Goal: Task Accomplishment & Management: Complete application form

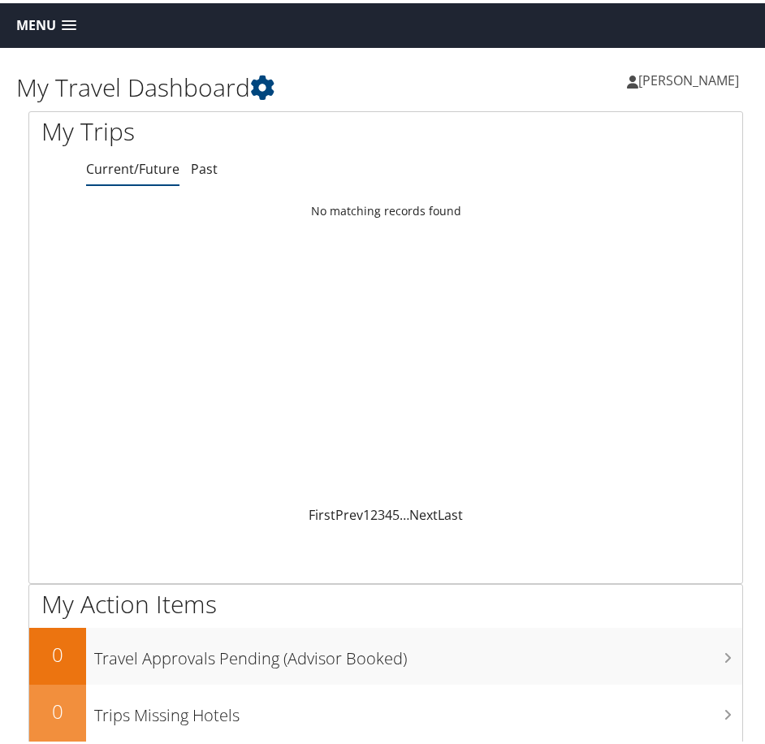
click at [67, 20] on span at bounding box center [69, 22] width 15 height 11
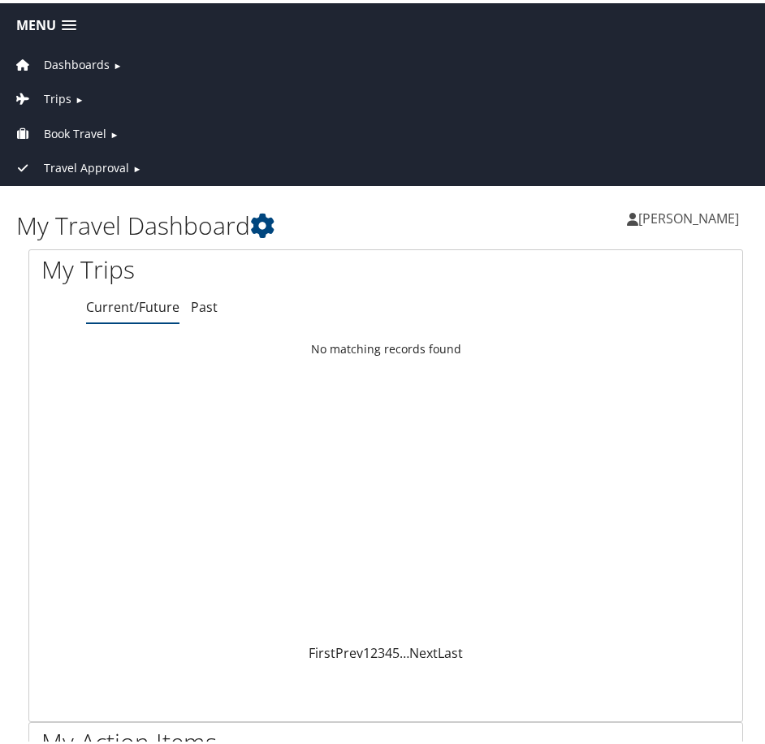
click at [81, 132] on span "Book Travel" at bounding box center [75, 131] width 63 height 18
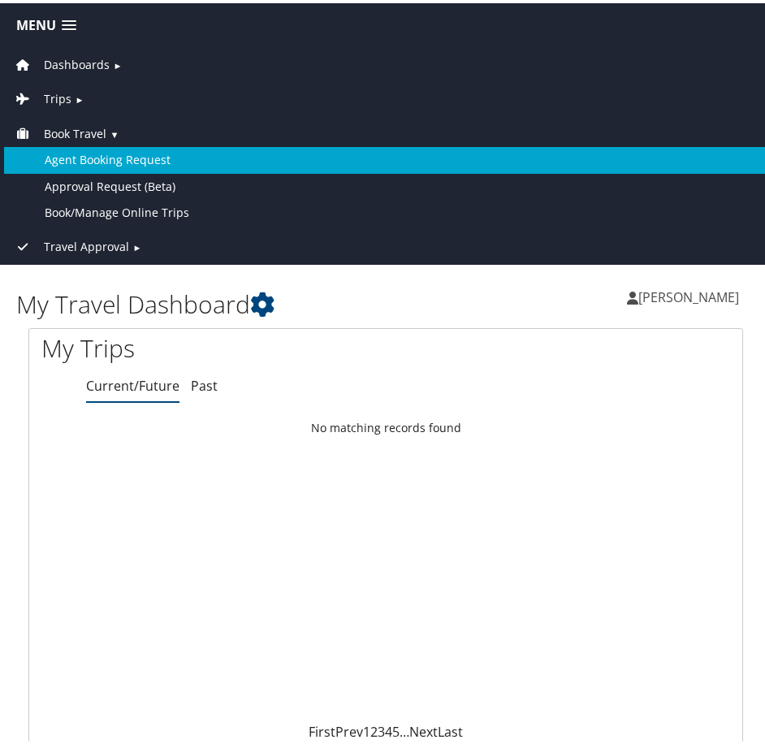
click at [93, 156] on link "Agent Booking Request" at bounding box center [386, 157] width 764 height 26
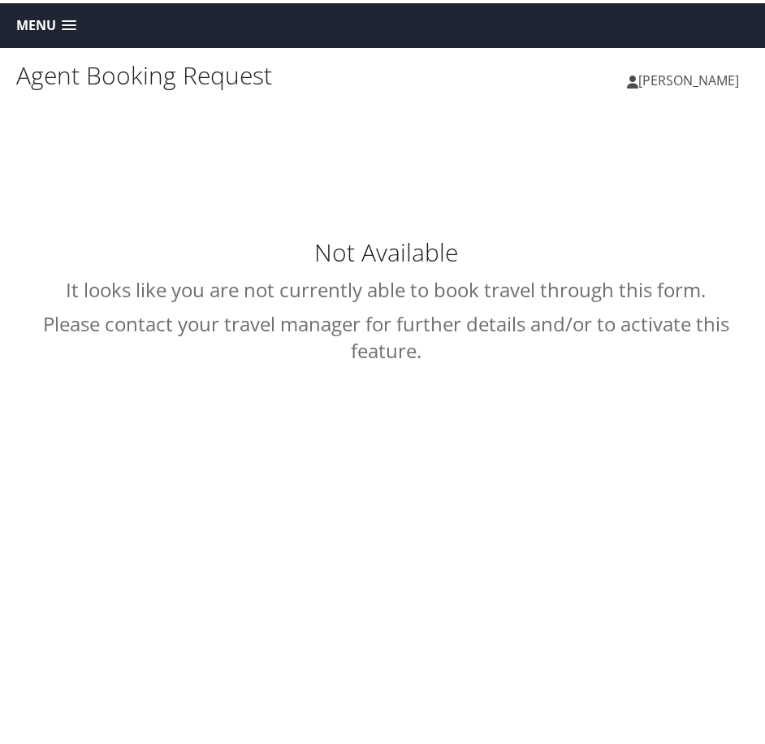
type input "[PERSON_NAME]"
select select "[EMAIL_ADDRESS][DOMAIN_NAME]"
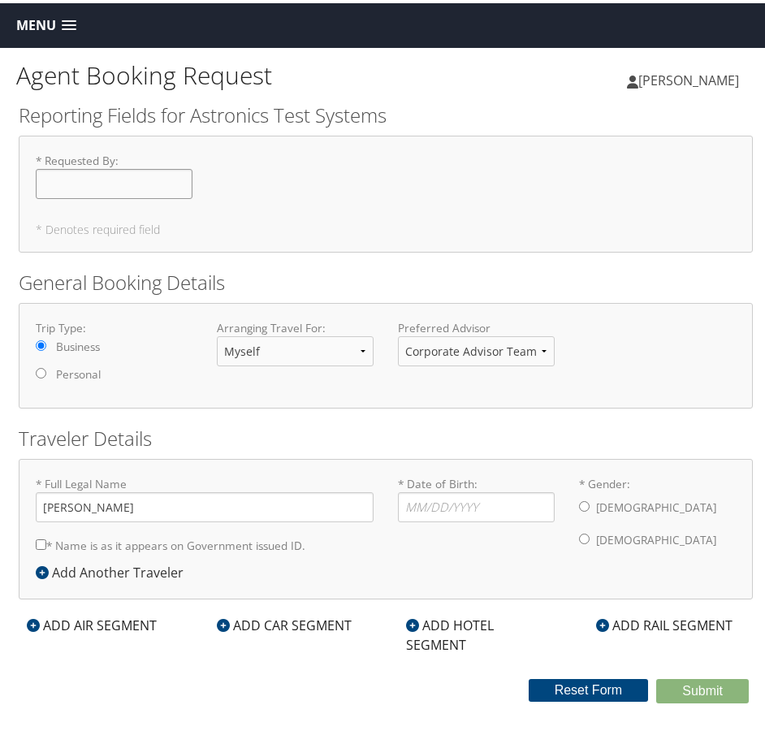
click at [113, 186] on input "* Requested By : Required" at bounding box center [114, 181] width 157 height 30
type input "[PERSON_NAME]"
click at [174, 334] on div "Trip Type: Business Personal" at bounding box center [114, 353] width 181 height 72
click at [495, 505] on input "* Date of Birth: Invalid Date" at bounding box center [476, 504] width 157 height 30
drag, startPoint x: 163, startPoint y: 495, endPoint x: -91, endPoint y: 489, distance: 253.6
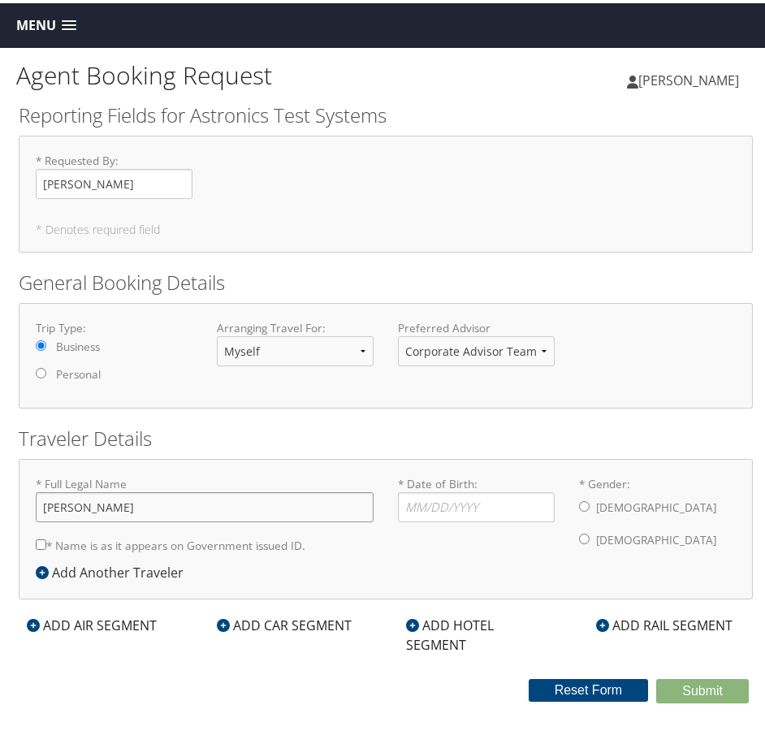
click at [0, 489] on html "Menu Dashboards ► My Travel Dashboard Trips ► Current/Future Trips Past Trips T…" at bounding box center [386, 372] width 772 height 744
type input "Rabarison Mamiarimaka [PERSON_NAME]"
drag, startPoint x: 391, startPoint y: 512, endPoint x: 400, endPoint y: 505, distance: 11.1
click at [392, 512] on div "* Date of Birth: Invalid Date" at bounding box center [476, 502] width 181 height 59
click at [403, 501] on input "* Date of Birth: Invalid Date" at bounding box center [476, 504] width 157 height 30
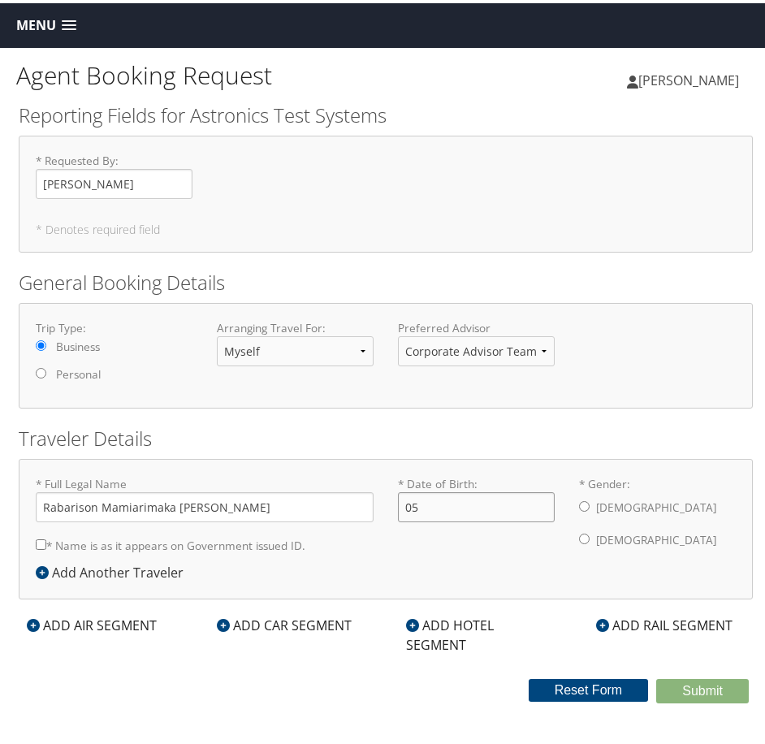
type input "0"
type input "[DATE]"
click at [581, 502] on input "* Gender: [DEMOGRAPHIC_DATA] [DEMOGRAPHIC_DATA]" at bounding box center [584, 503] width 11 height 11
radio input "true"
click at [41, 540] on input "* Name is as it appears on Government issued ID." at bounding box center [41, 541] width 11 height 11
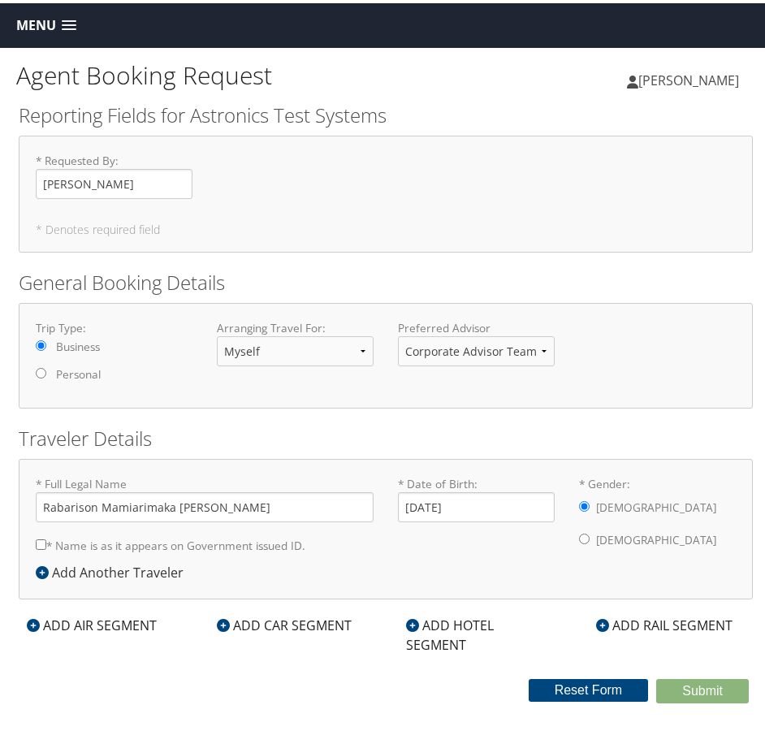
checkbox input "true"
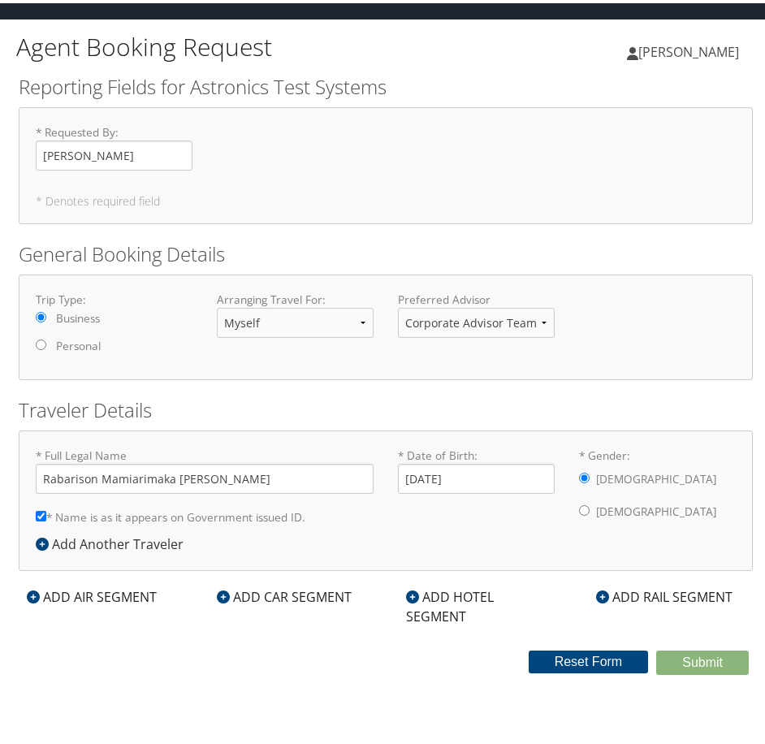
scroll to position [45, 0]
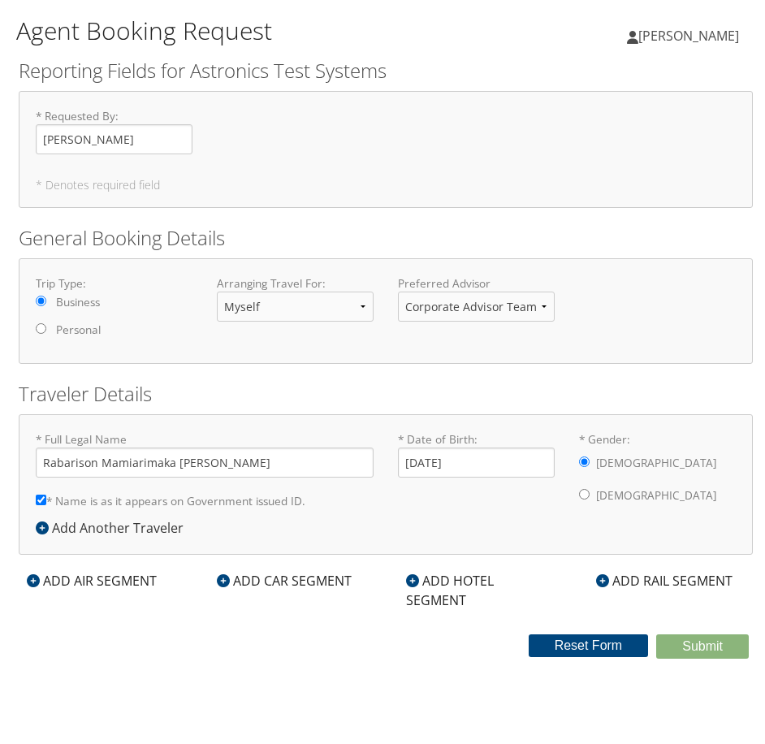
click at [132, 582] on div "ADD AIR SEGMENT" at bounding box center [92, 578] width 146 height 20
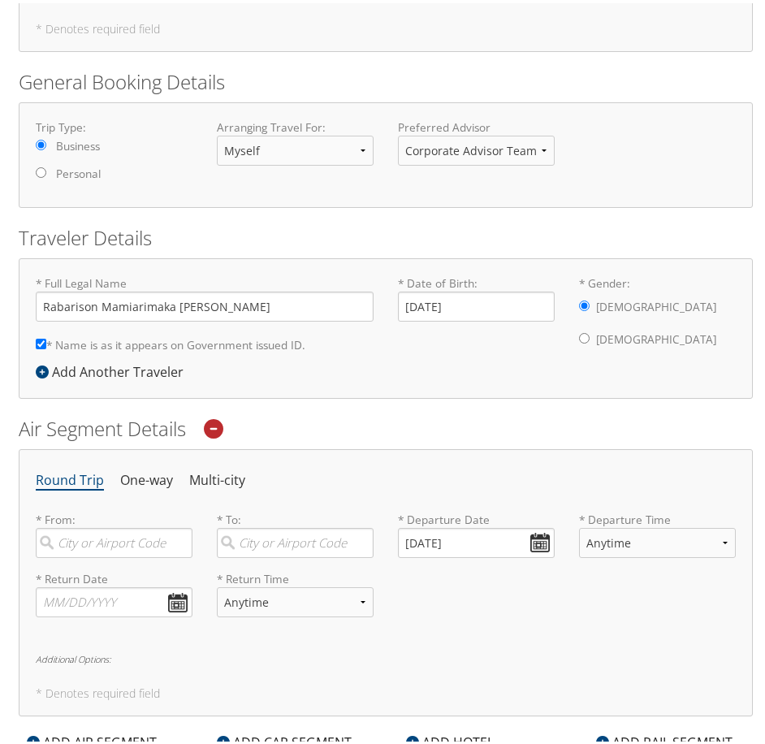
scroll to position [207, 0]
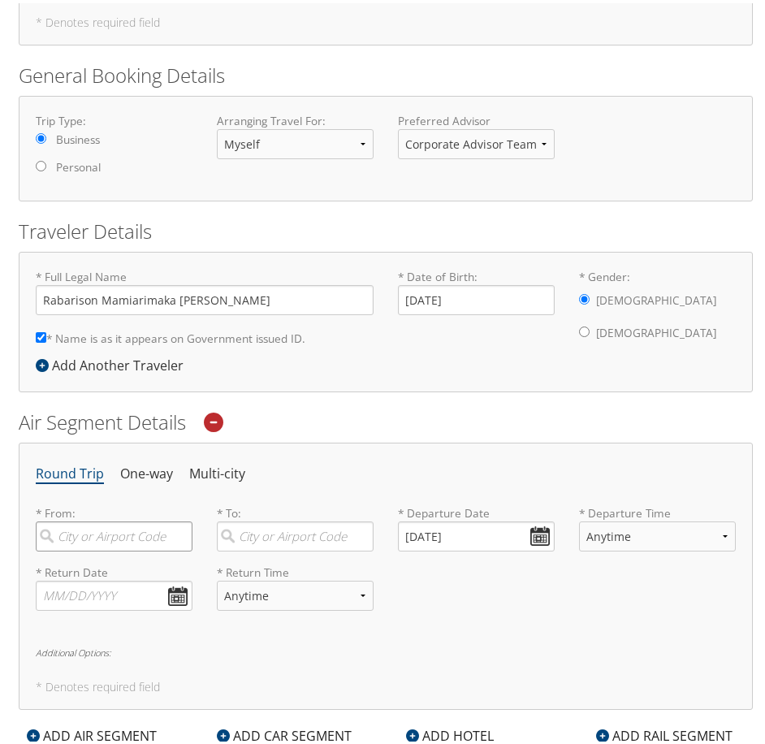
click at [108, 531] on input "search" at bounding box center [114, 533] width 157 height 30
click at [145, 535] on input "search" at bounding box center [114, 533] width 157 height 30
click at [104, 523] on input "search" at bounding box center [114, 533] width 157 height 30
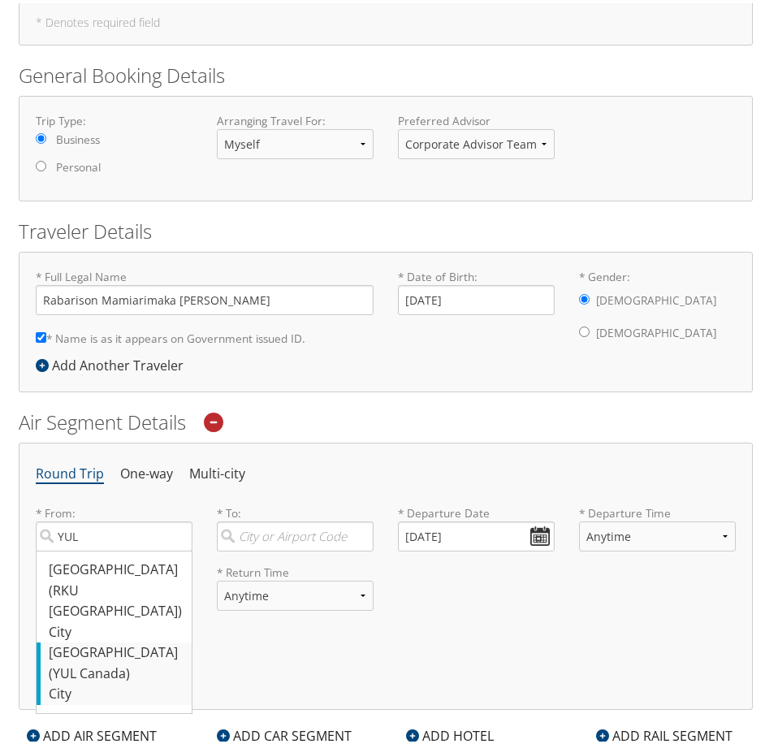
click at [133, 639] on div "[GEOGRAPHIC_DATA] (YUL Canada)" at bounding box center [116, 659] width 135 height 41
click at [133, 548] on input "YUL" at bounding box center [114, 533] width 157 height 30
type input "[GEOGRAPHIC_DATA] (YUL Canada)"
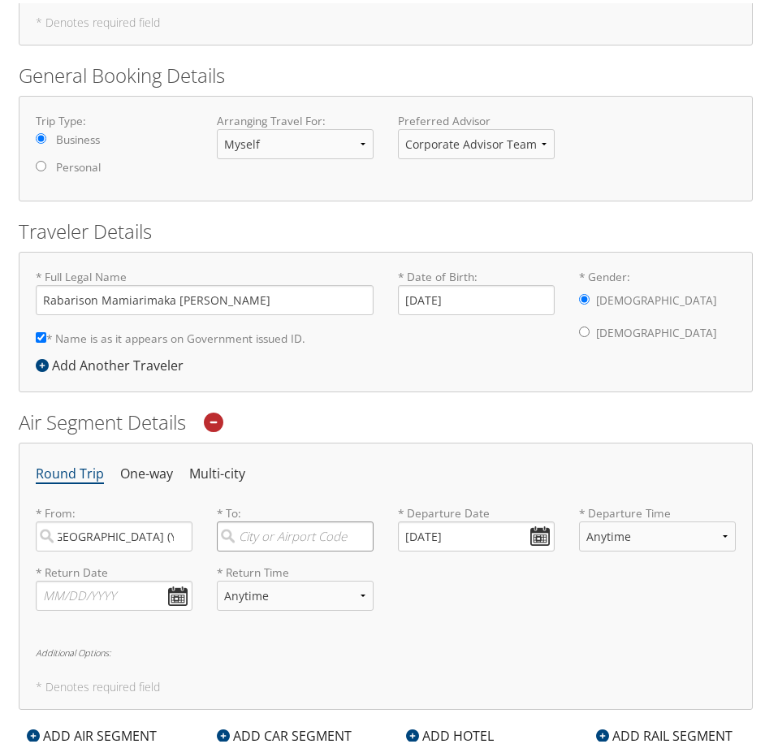
scroll to position [0, 0]
click at [288, 532] on input "search" at bounding box center [295, 533] width 157 height 30
click at [296, 531] on input "search" at bounding box center [295, 533] width 157 height 30
paste input "ORD"
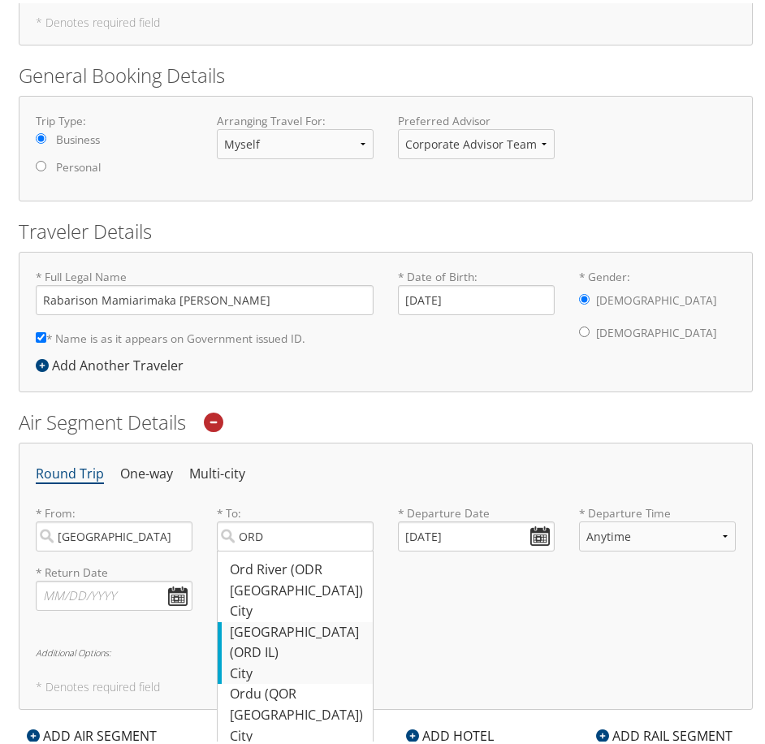
click at [326, 661] on div "City" at bounding box center [297, 671] width 135 height 21
click at [326, 548] on input "ORD" at bounding box center [295, 533] width 157 height 30
type input "[GEOGRAPHIC_DATA] (ORD IL)"
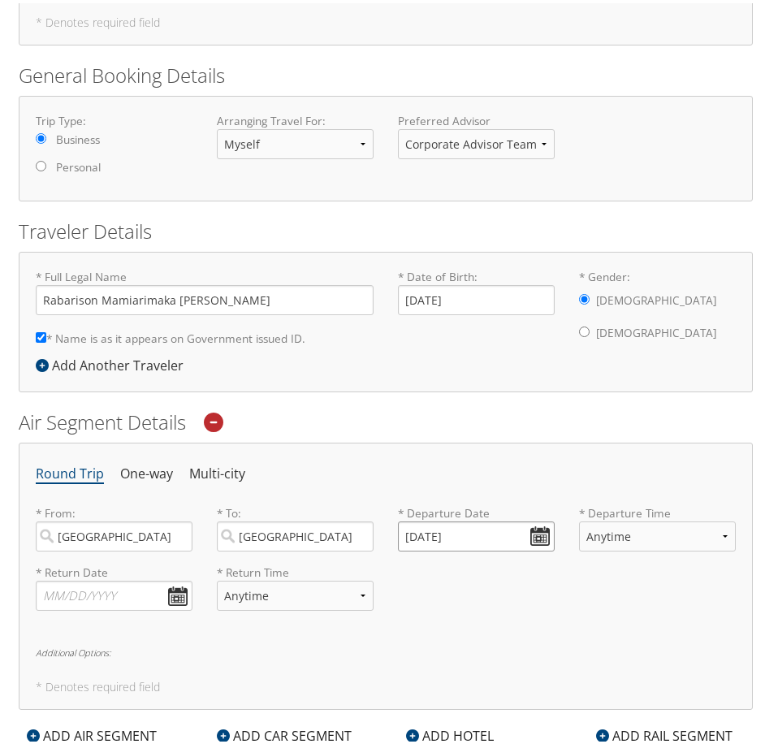
click at [481, 539] on input "[DATE]" at bounding box center [476, 533] width 157 height 30
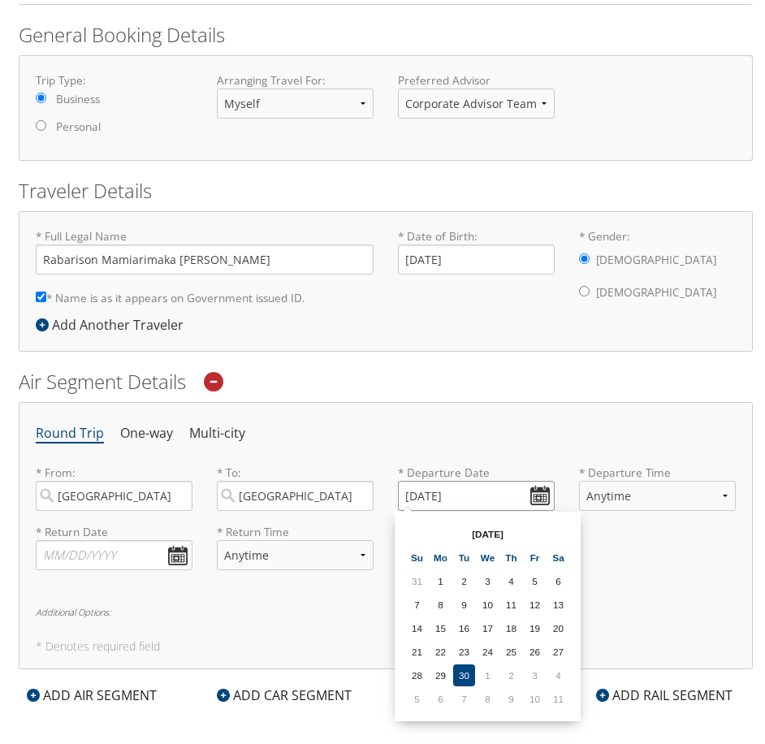
scroll to position [288, 0]
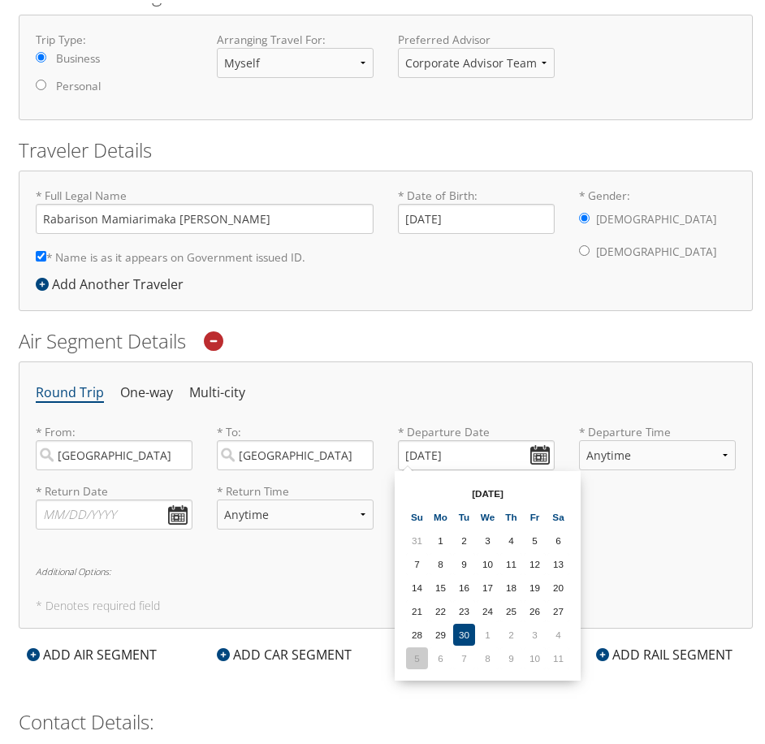
click at [421, 656] on td "5" at bounding box center [417, 655] width 22 height 22
type input "[DATE]"
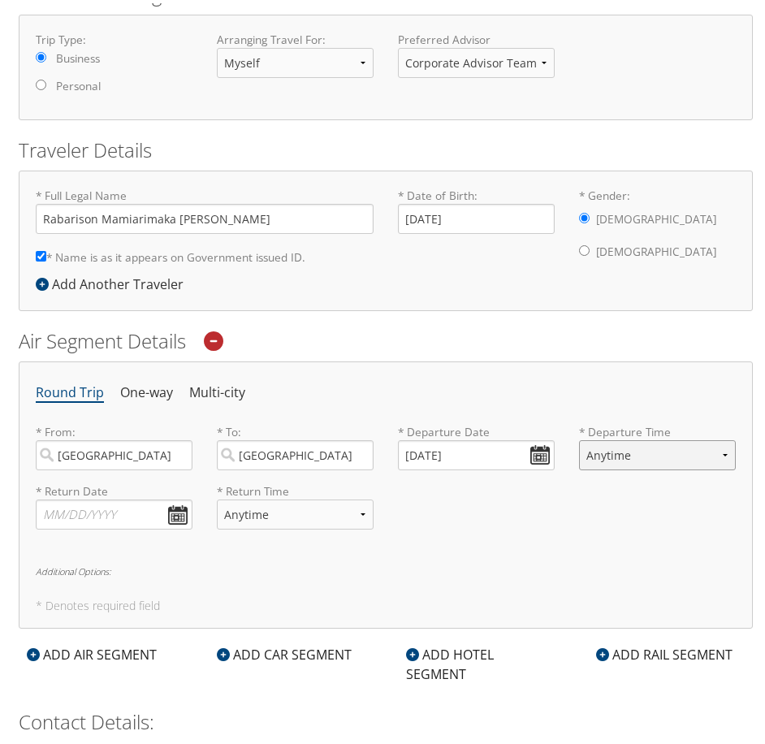
click at [643, 454] on select "Anytime Early Morning (5AM-7AM) Morning (7AM-12PM) Afternoon (12PM-5PM) Evening…" at bounding box center [657, 452] width 157 height 30
click at [638, 528] on div "* Return Date Dates must be valid * Return Time Anytime Early Morning (5AM-7AM)…" at bounding box center [386, 509] width 725 height 59
click at [75, 505] on input "text" at bounding box center [114, 511] width 157 height 30
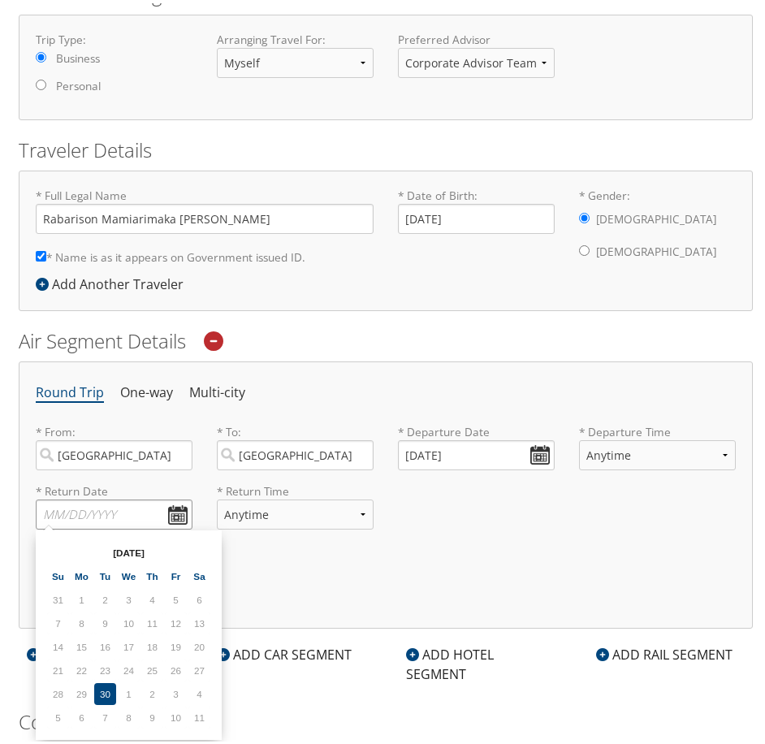
click at [171, 514] on input "text" at bounding box center [114, 511] width 157 height 30
click at [129, 526] on input "text" at bounding box center [114, 511] width 157 height 30
click at [150, 549] on th "[DATE]" at bounding box center [129, 550] width 116 height 22
click at [133, 553] on th "[DATE]" at bounding box center [129, 550] width 116 height 22
click at [99, 551] on th "[DATE]" at bounding box center [129, 550] width 116 height 22
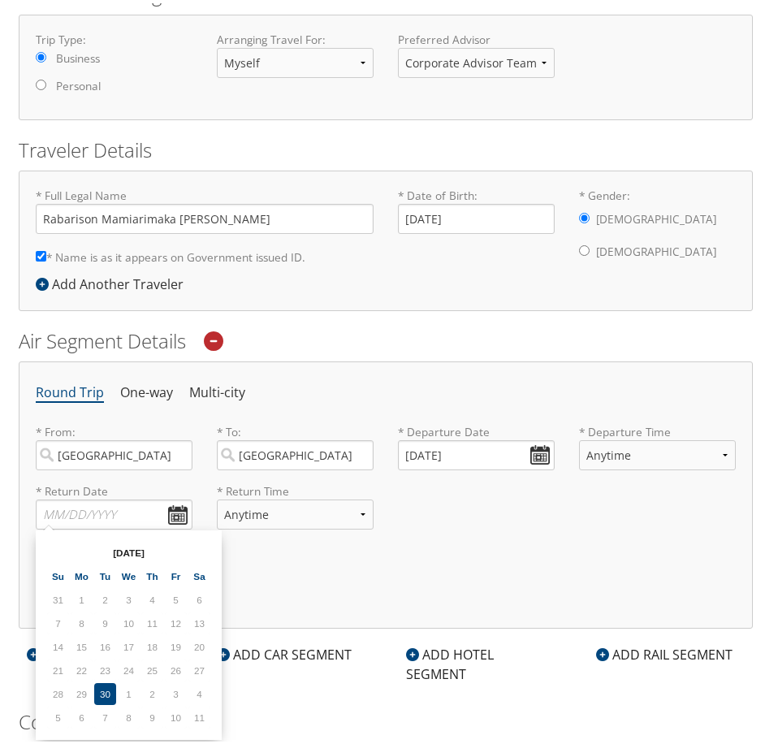
click at [108, 552] on th "[DATE]" at bounding box center [129, 550] width 116 height 22
click at [207, 710] on td "11" at bounding box center [200, 715] width 22 height 22
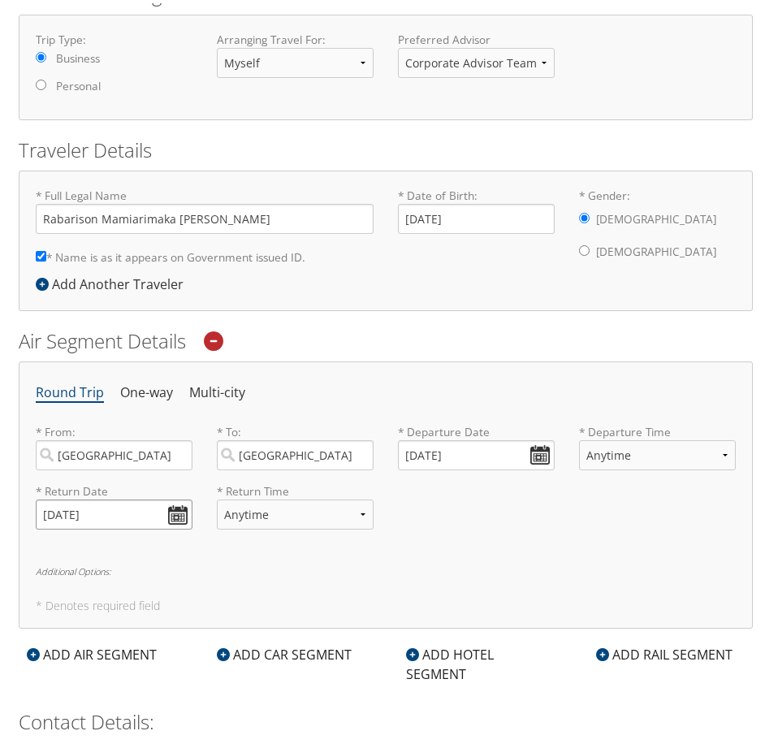
click at [137, 516] on input "[DATE]" at bounding box center [114, 511] width 157 height 30
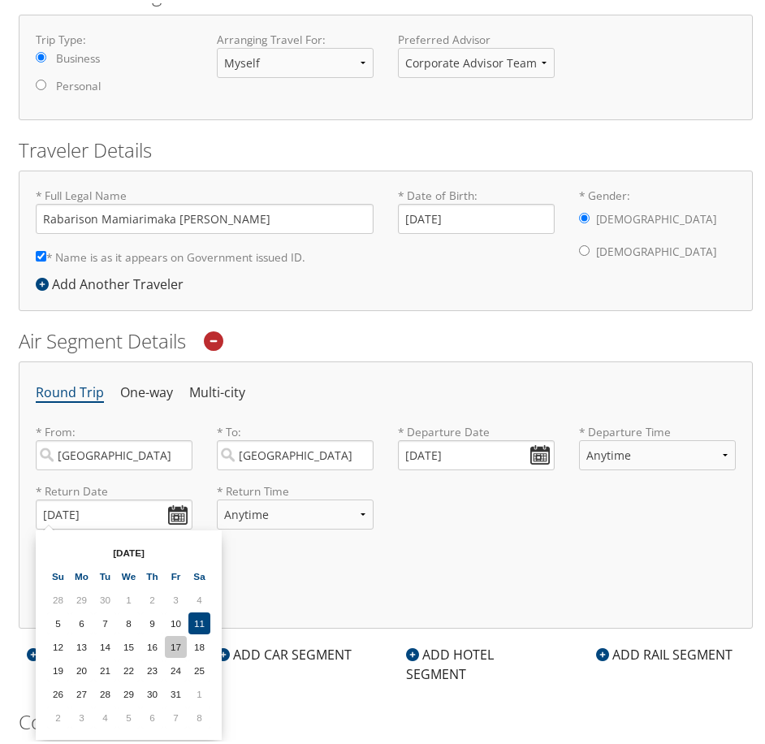
click at [175, 638] on td "17" at bounding box center [176, 644] width 22 height 22
type input "[DATE]"
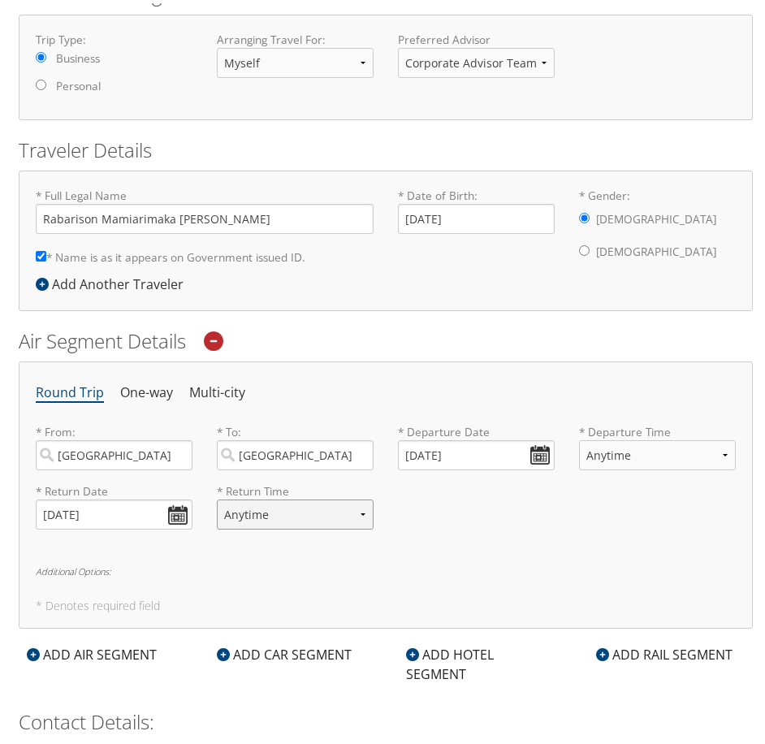
click at [322, 516] on select "Anytime Early Morning (5AM-7AM) Morning (7AM-12PM) Afternoon (12PM-5PM) Evening…" at bounding box center [295, 511] width 157 height 30
click at [518, 592] on div "Round Trip One-way Multi-city * From: [GEOGRAPHIC_DATA] (YUL [GEOGRAPHIC_DATA])…" at bounding box center [386, 491] width 735 height 267
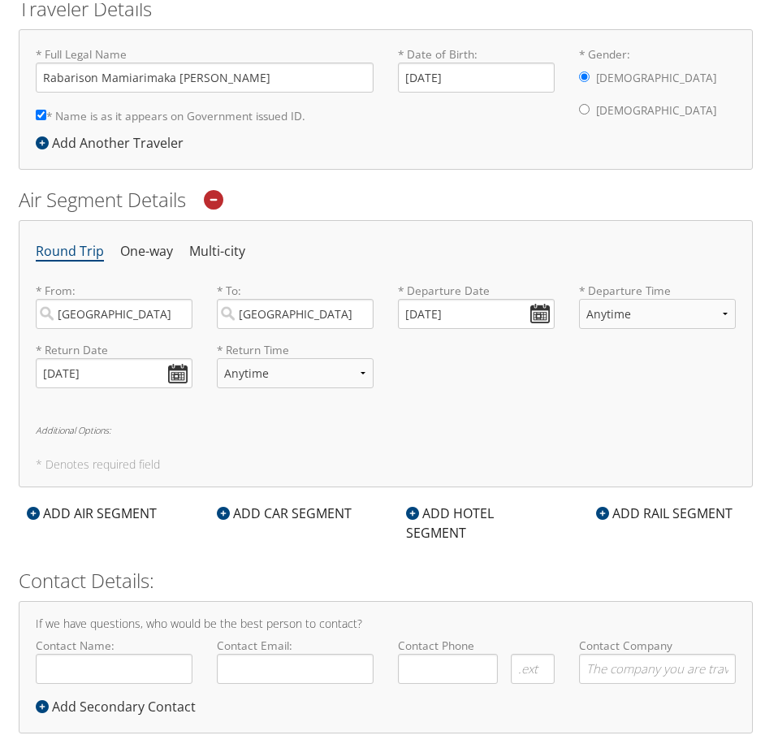
scroll to position [451, 0]
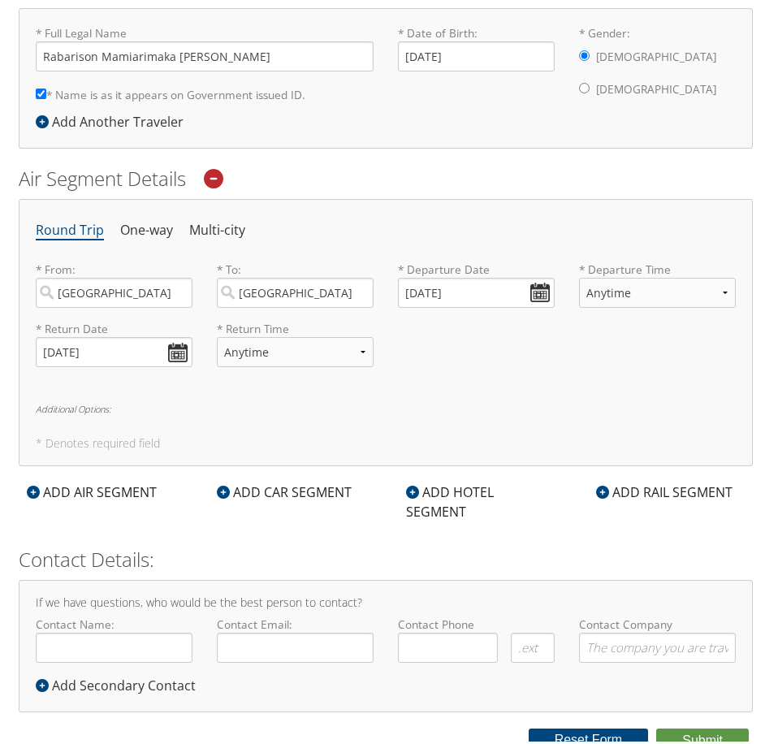
click at [371, 394] on div "Round Trip One-way Multi-city * From: [GEOGRAPHIC_DATA] (YUL [GEOGRAPHIC_DATA])…" at bounding box center [386, 329] width 735 height 267
click at [327, 492] on div "ADD CAR SEGMENT" at bounding box center [284, 489] width 151 height 20
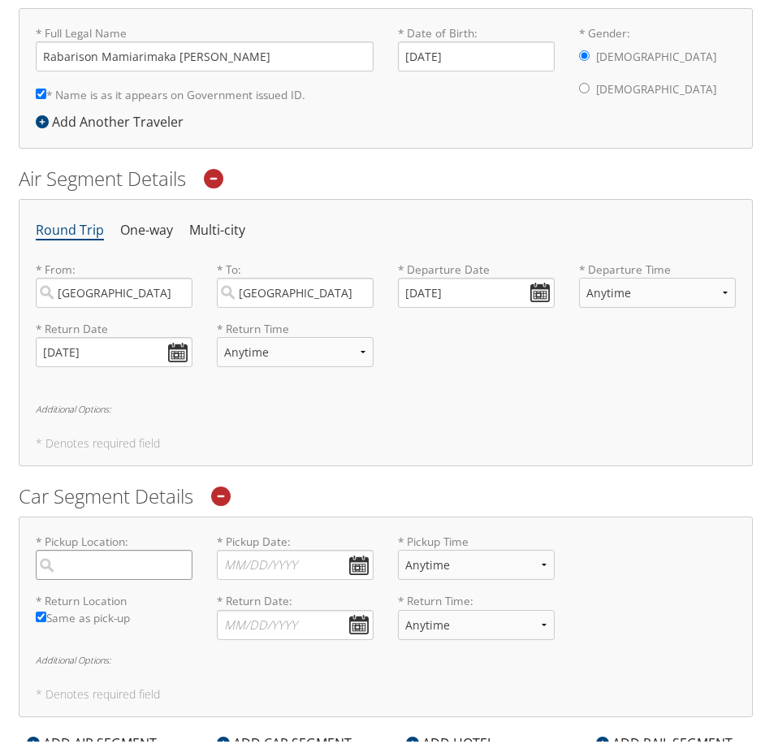
click at [137, 561] on input "search" at bounding box center [114, 562] width 157 height 30
click at [388, 431] on div "Round Trip One-way Multi-city * From: [GEOGRAPHIC_DATA] (YUL [GEOGRAPHIC_DATA])…" at bounding box center [386, 329] width 735 height 267
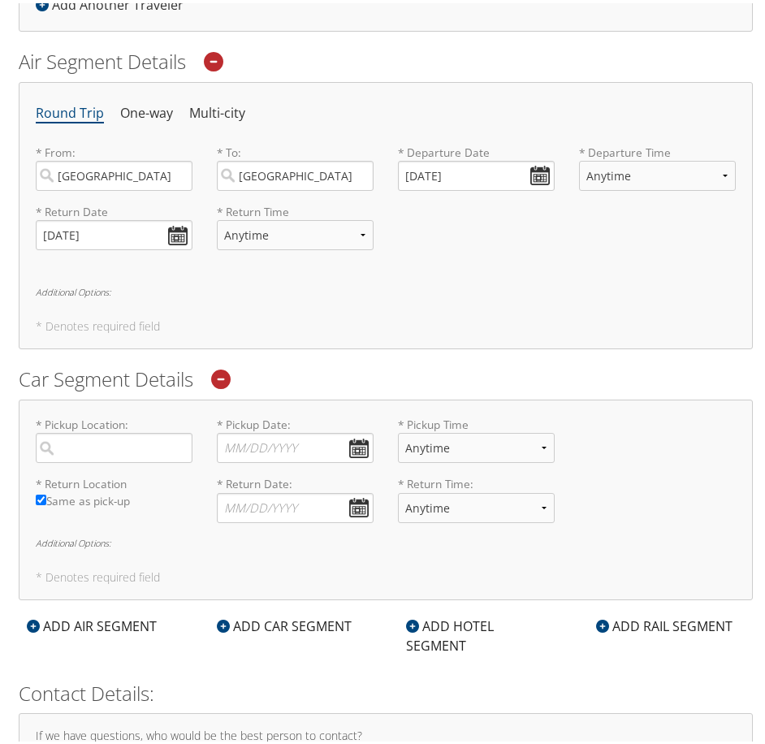
scroll to position [613, 0]
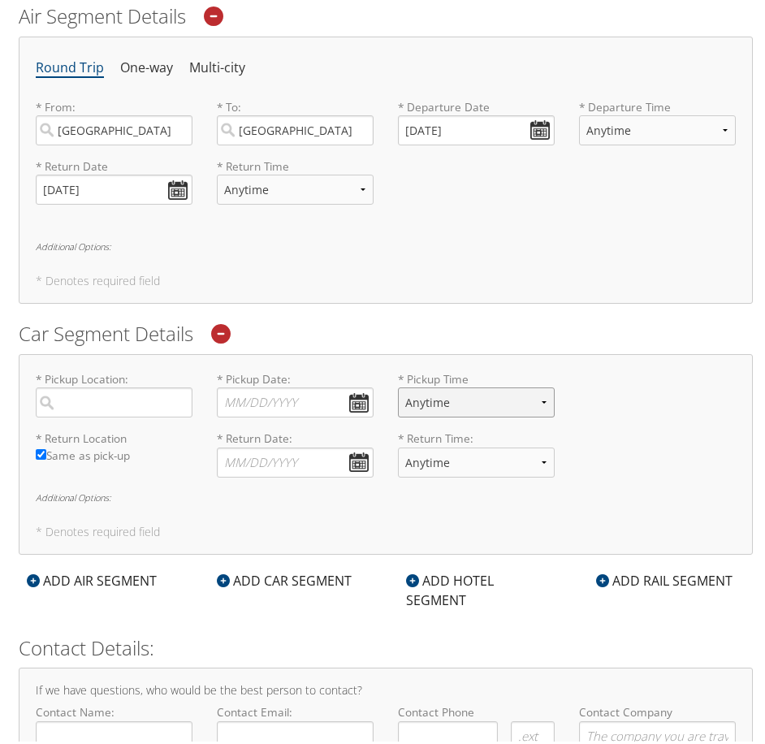
click at [463, 407] on select "Anytime 12:00 AM 1:00 AM 2:00 AM 3:00 AM 4:00 AM 5:00 AM 6:00 AM 7:00 AM 8:00 A…" at bounding box center [476, 399] width 157 height 30
click at [654, 443] on div "* Return Location Required Same as pick-up * Return Date: Dates must be valid *…" at bounding box center [386, 456] width 725 height 59
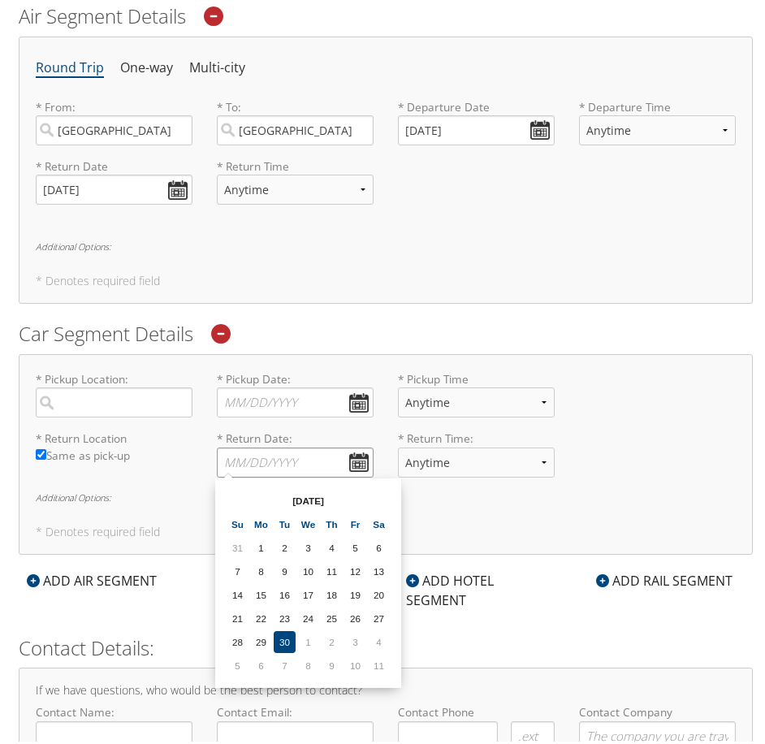
click at [309, 463] on input "* Return Date: Dates must be valid" at bounding box center [295, 459] width 157 height 30
click at [300, 592] on td "17" at bounding box center [308, 592] width 22 height 22
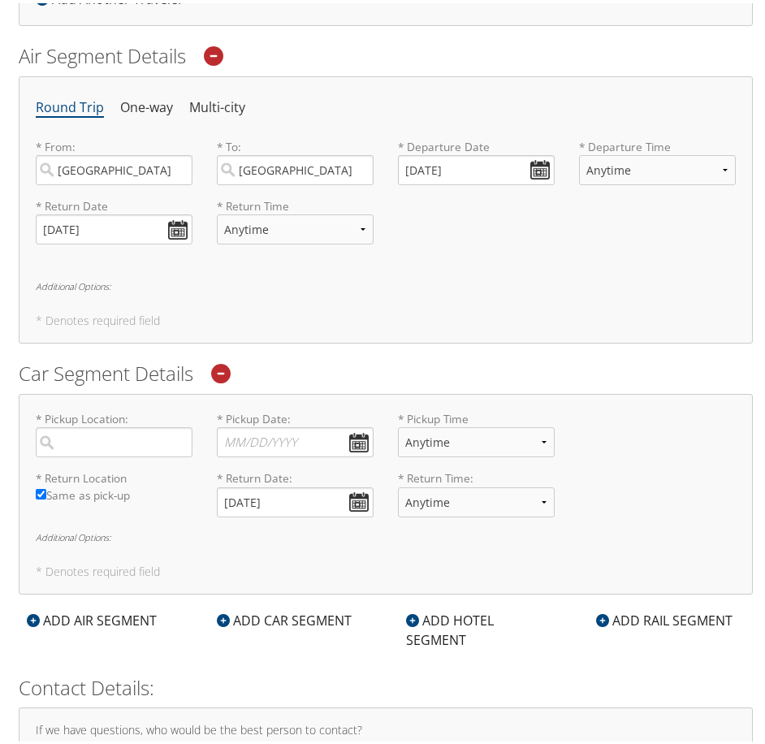
scroll to position [545, 0]
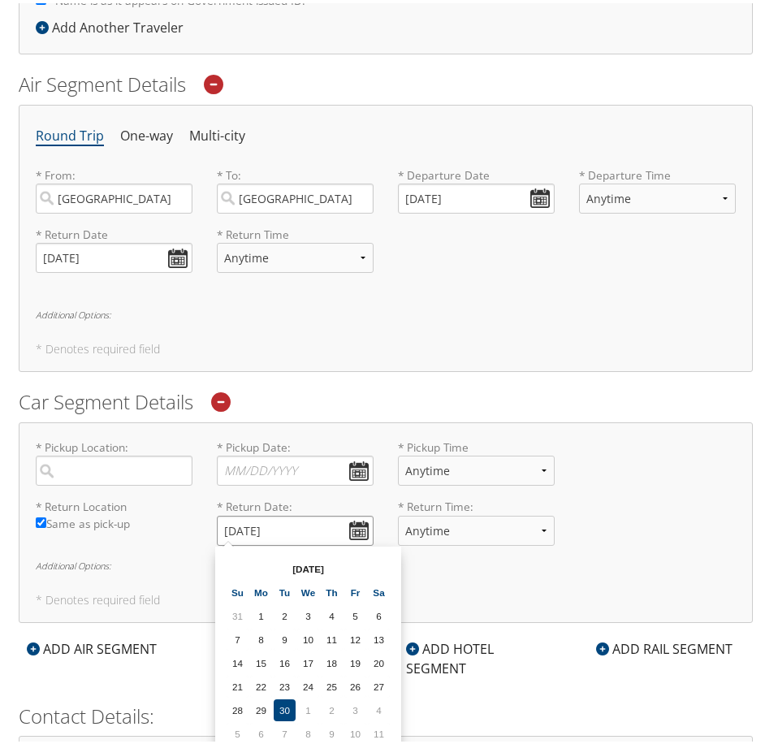
click at [321, 536] on input "[DATE]" at bounding box center [295, 528] width 157 height 30
click at [321, 566] on th "[DATE]" at bounding box center [308, 566] width 116 height 22
click at [319, 566] on th "[DATE]" at bounding box center [308, 566] width 116 height 22
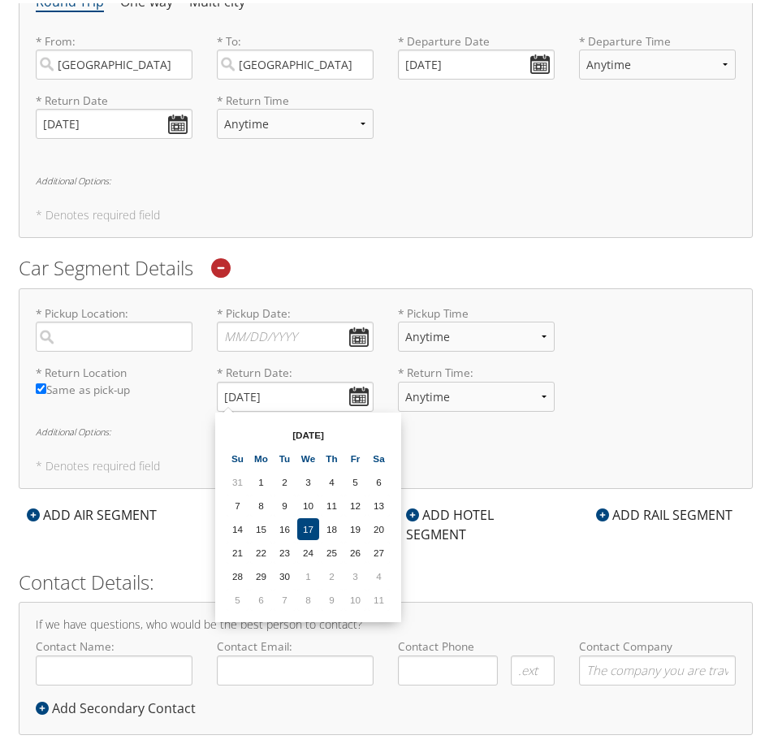
scroll to position [708, 0]
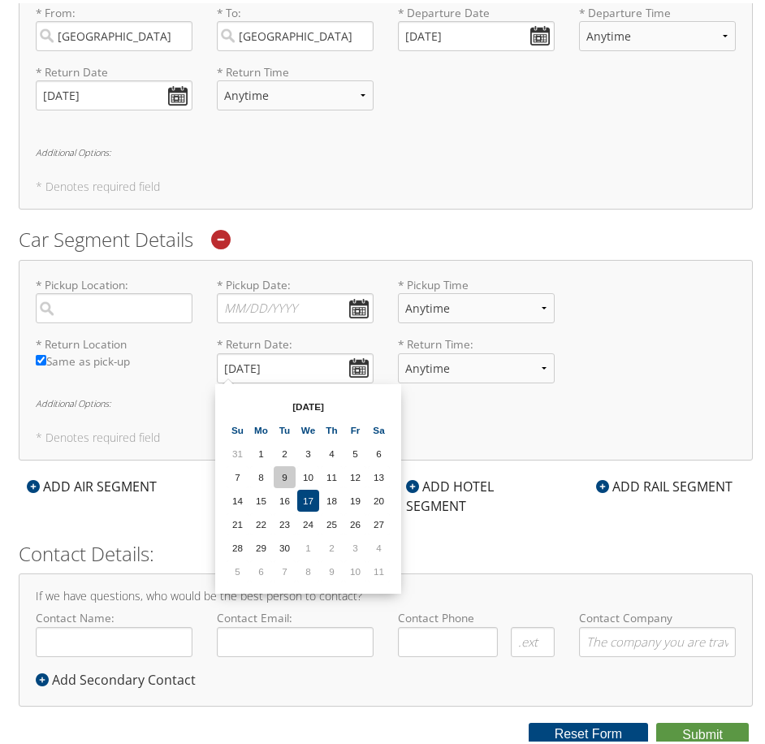
click at [294, 477] on td "9" at bounding box center [285, 474] width 22 height 22
click at [357, 367] on input "[DATE]" at bounding box center [295, 365] width 157 height 30
click at [381, 562] on td "11" at bounding box center [379, 568] width 22 height 22
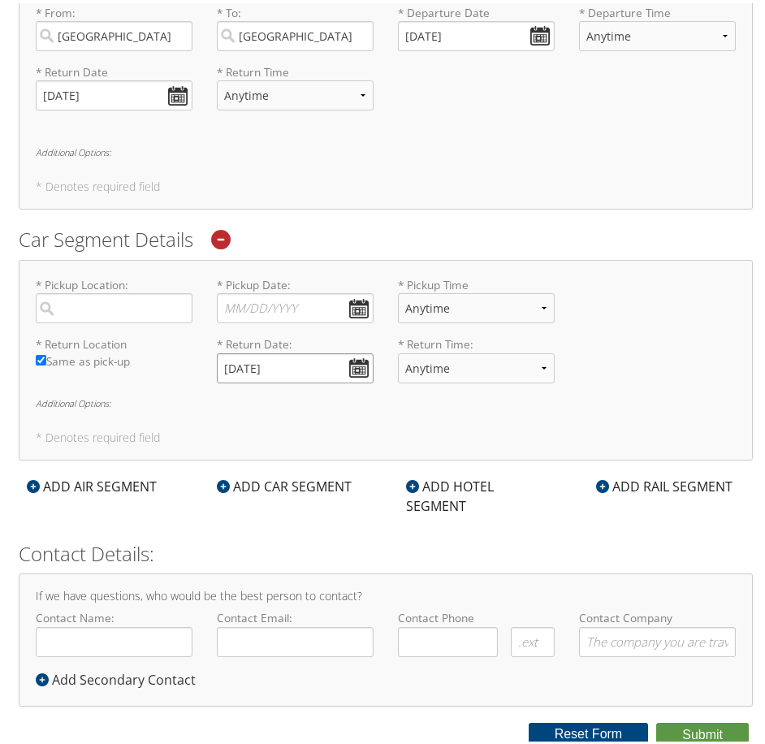
click at [279, 372] on input "[DATE]" at bounding box center [295, 365] width 157 height 30
click at [352, 367] on input "[DATE]" at bounding box center [295, 365] width 157 height 30
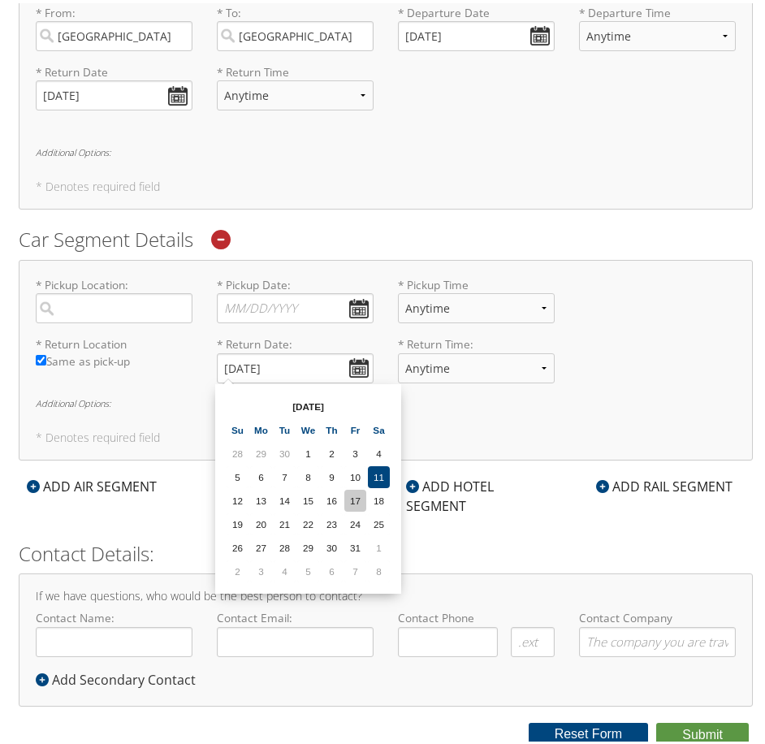
click at [348, 503] on td "17" at bounding box center [356, 498] width 22 height 22
type input "[DATE]"
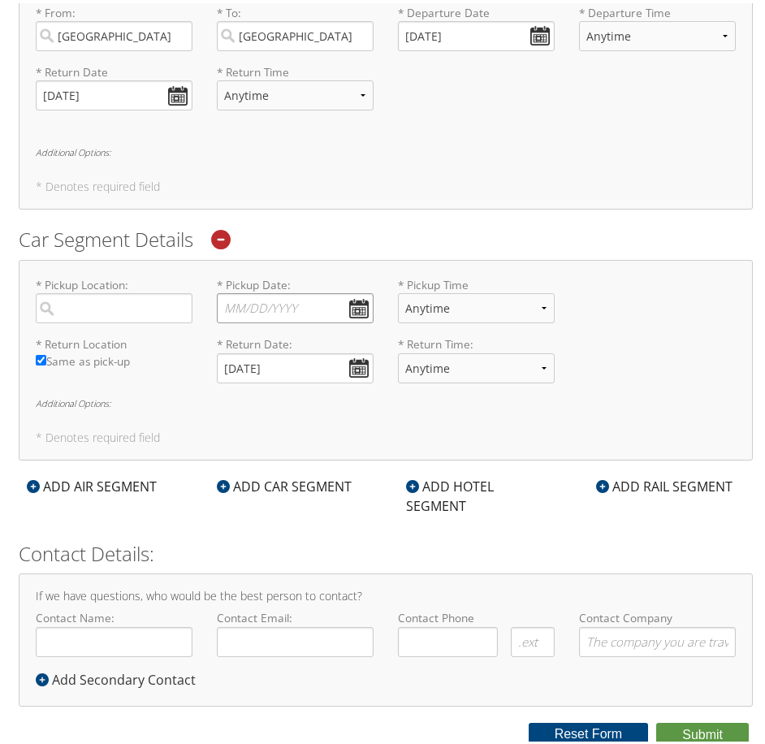
click at [351, 312] on input "* Pickup Date: Dates must be valid" at bounding box center [295, 305] width 157 height 30
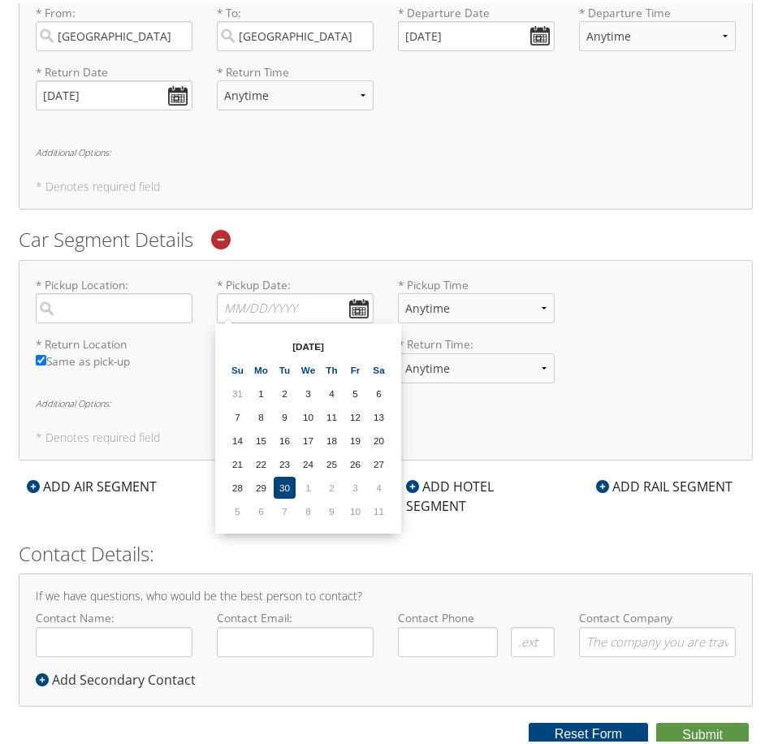
drag, startPoint x: 348, startPoint y: 267, endPoint x: 370, endPoint y: 289, distance: 31.6
click at [349, 266] on div "* Pickup Location: Required * Pickup Date: Dates must be valid * Pickup Time An…" at bounding box center [386, 357] width 735 height 201
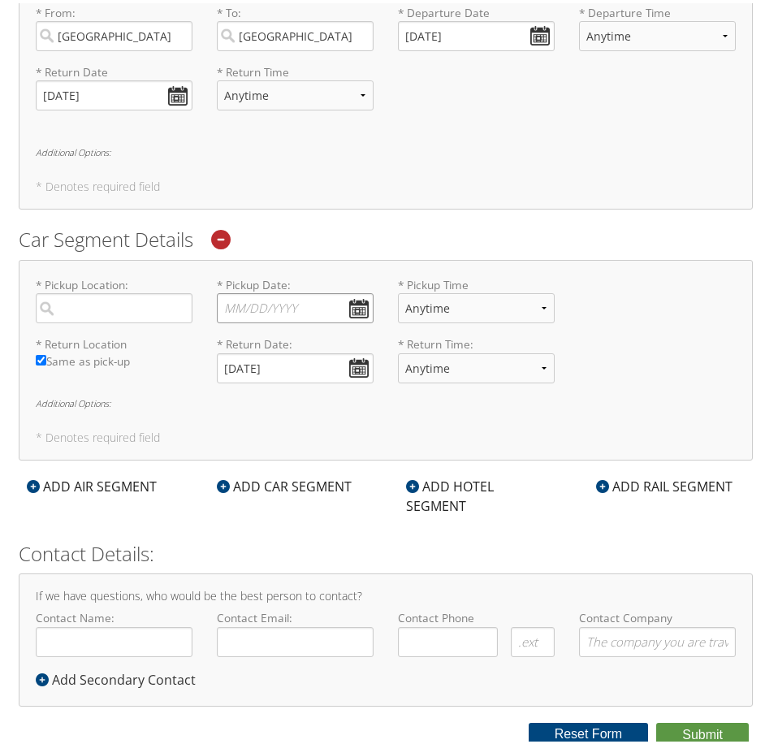
click at [365, 300] on input "* Pickup Date: Dates must be valid" at bounding box center [295, 305] width 157 height 30
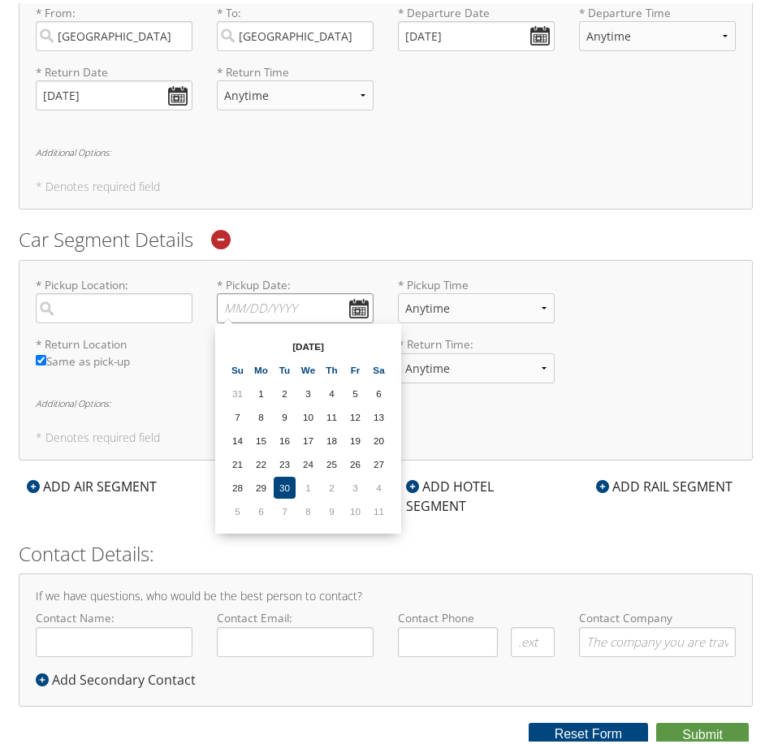
click at [354, 306] on input "* Pickup Date: Dates must be valid" at bounding box center [295, 305] width 157 height 30
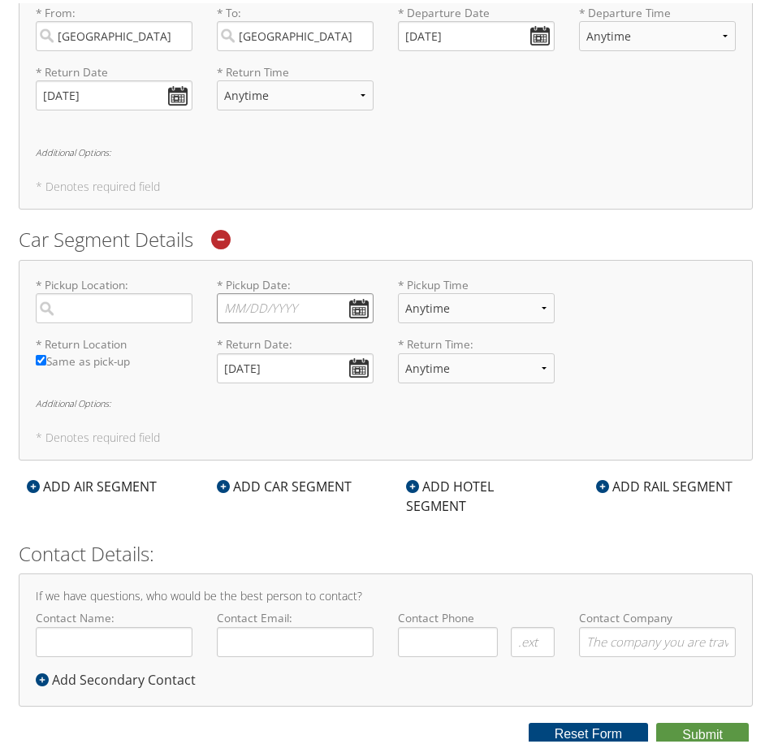
click at [354, 306] on input "* Pickup Date: Dates must be valid" at bounding box center [295, 305] width 157 height 30
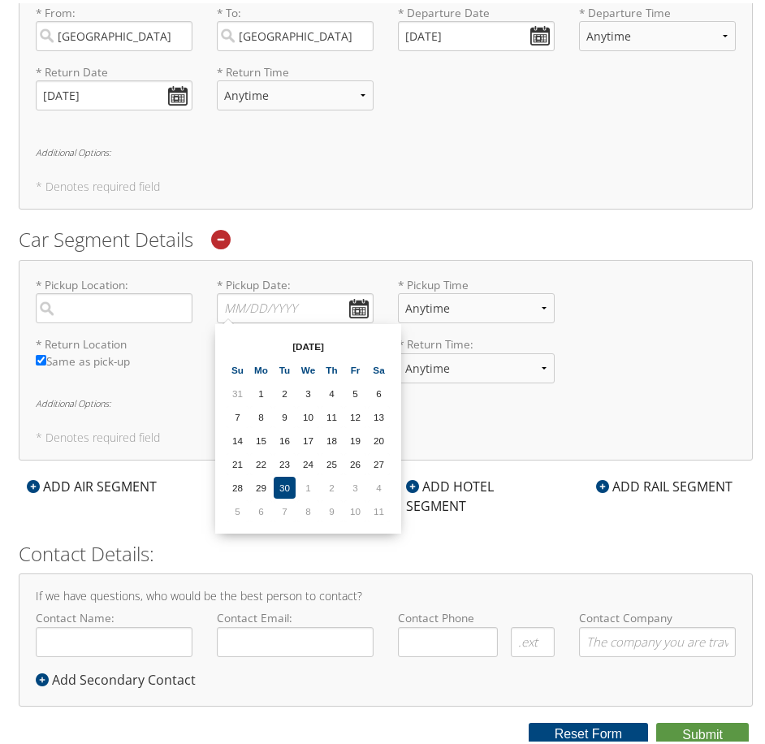
click at [422, 384] on label "* Return Time: Anytime 12:00 AM 1:00 AM 2:00 AM 3:00 AM 4:00 AM 5:00 AM 6:00 AM…" at bounding box center [476, 362] width 157 height 59
click at [422, 380] on select "Anytime 12:00 AM 1:00 AM 2:00 AM 3:00 AM 4:00 AM 5:00 AM 6:00 AM 7:00 AM 8:00 A…" at bounding box center [476, 365] width 157 height 30
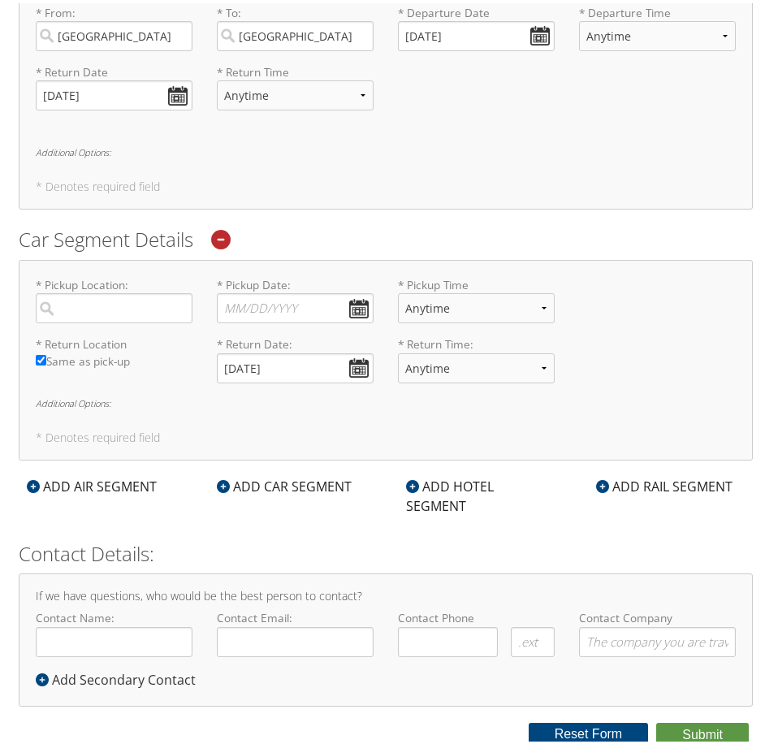
click at [418, 384] on label "* Return Time: Anytime 12:00 AM 1:00 AM 2:00 AM 3:00 AM 4:00 AM 5:00 AM 6:00 AM…" at bounding box center [476, 362] width 157 height 59
click at [418, 380] on select "Anytime 12:00 AM 1:00 AM 2:00 AM 3:00 AM 4:00 AM 5:00 AM 6:00 AM 7:00 AM 8:00 A…" at bounding box center [476, 365] width 157 height 30
click at [274, 310] on input "* Pickup Date: Dates must be valid" at bounding box center [295, 305] width 157 height 30
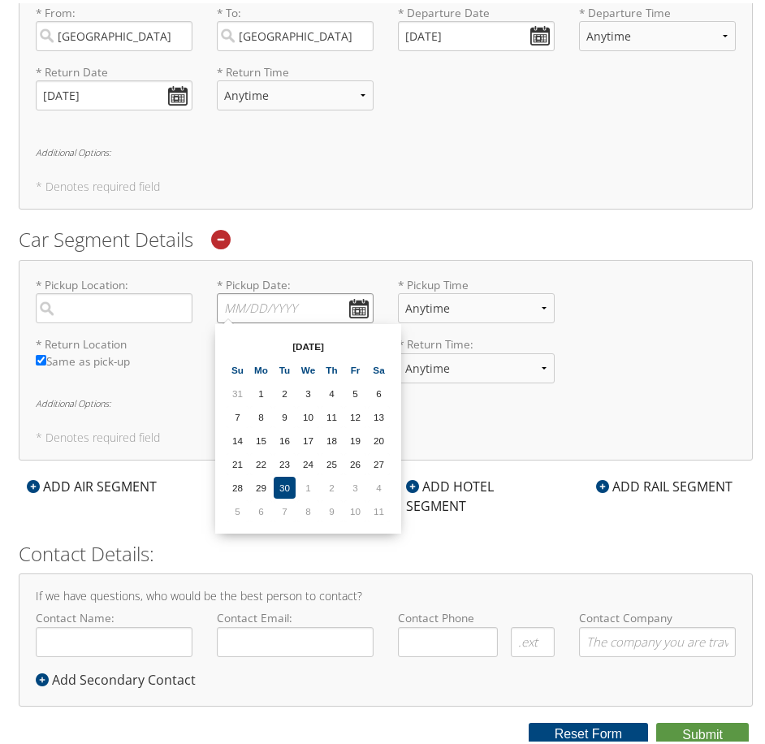
click at [274, 310] on input "* Pickup Date: Dates must be valid" at bounding box center [295, 305] width 157 height 30
click at [282, 302] on input "* Pickup Date: Dates must be valid" at bounding box center [295, 305] width 157 height 30
click at [285, 255] on div "Car Segment Details * Pickup Location: Required * Pickup Date: Dates must be va…" at bounding box center [386, 340] width 735 height 235
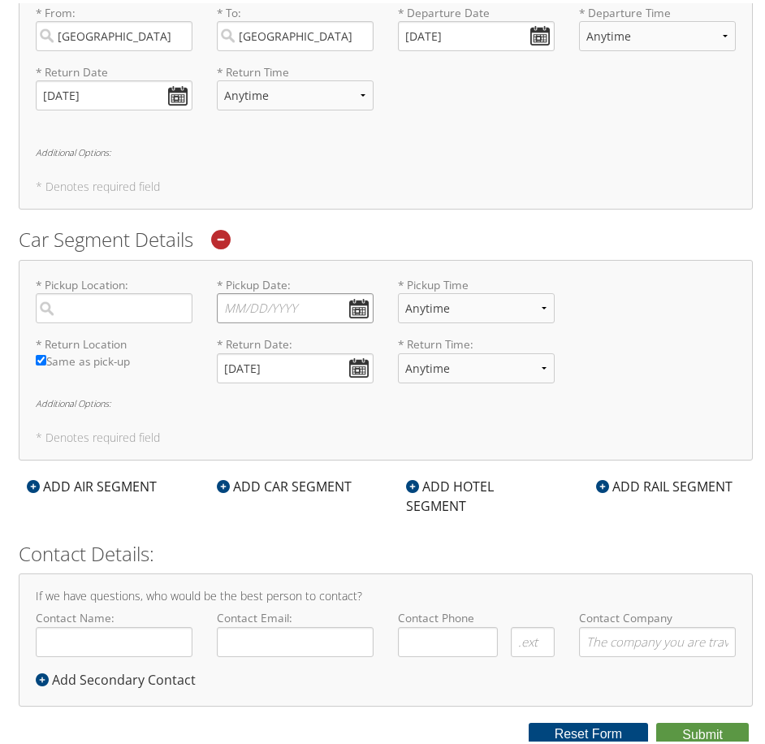
click at [294, 301] on input "* Pickup Date: Dates must be valid" at bounding box center [295, 305] width 157 height 30
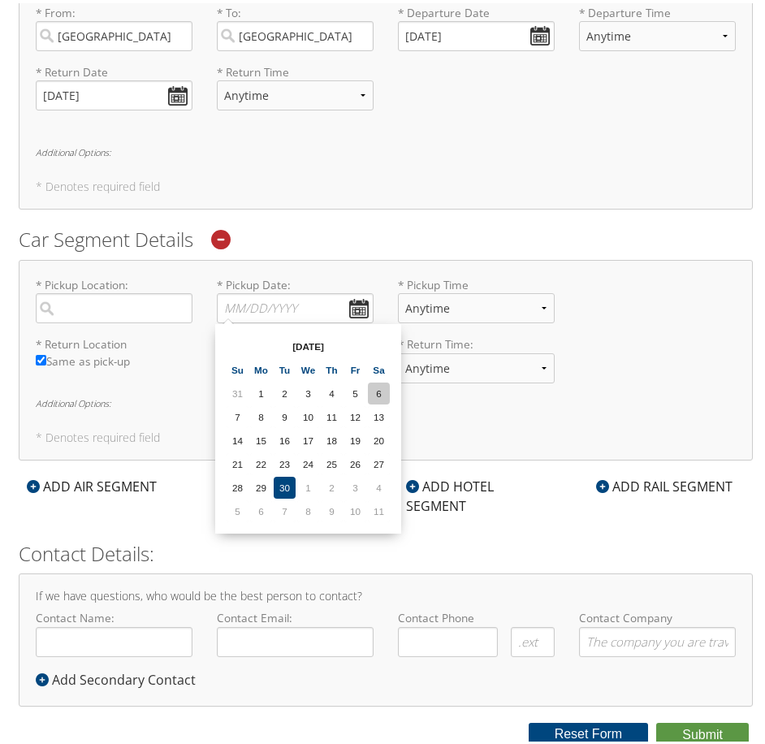
click at [370, 388] on td "6" at bounding box center [379, 390] width 22 height 22
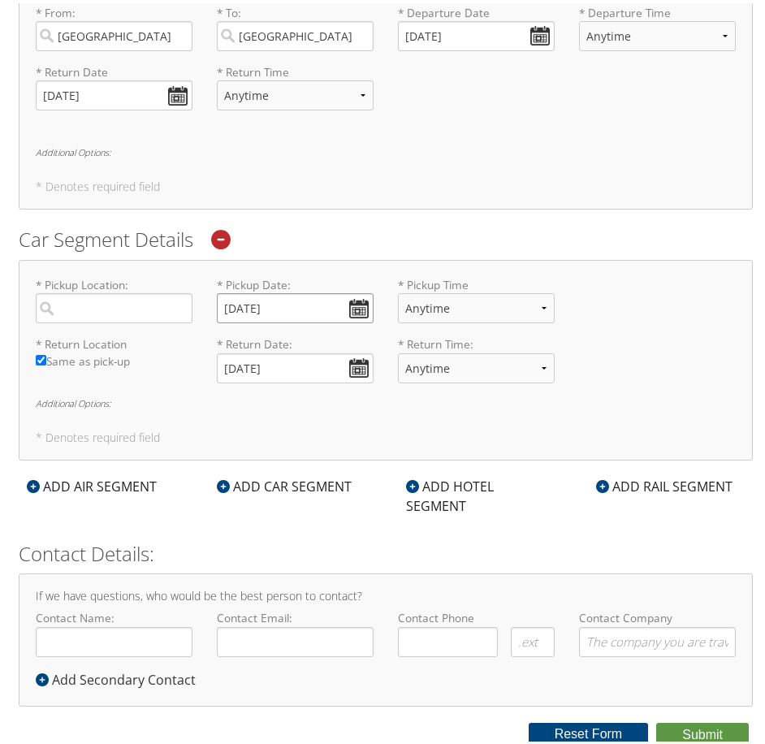
click at [312, 300] on input "[DATE]" at bounding box center [295, 305] width 157 height 30
click at [353, 303] on input "[DATE]" at bounding box center [295, 305] width 157 height 30
type input "[DATE]"
click at [269, 447] on div "* Pickup Location: Required * Pickup Date: [DATE] Dates must be valid * Pickup …" at bounding box center [386, 357] width 735 height 201
click at [358, 297] on input "[DATE]" at bounding box center [295, 305] width 157 height 30
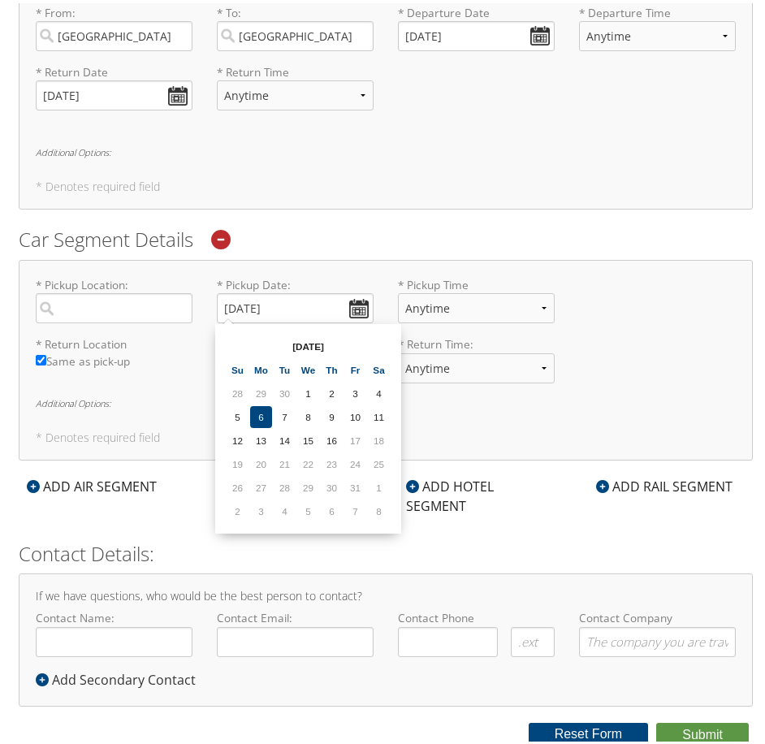
click at [520, 429] on h5 "* Denotes required field" at bounding box center [386, 434] width 700 height 11
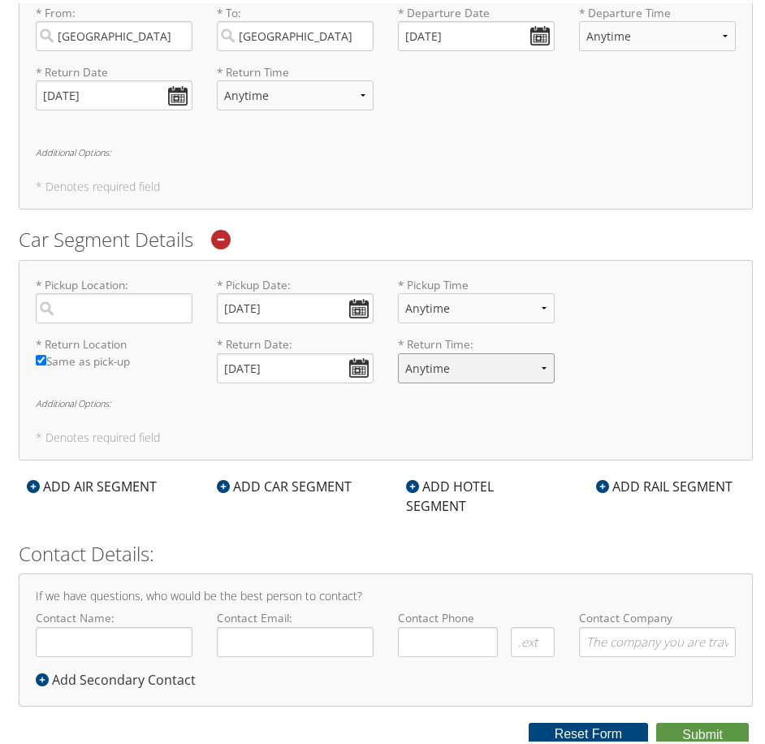
click at [521, 368] on select "Anytime 12:00 AM 1:00 AM 2:00 AM 3:00 AM 4:00 AM 5:00 AM 6:00 AM 7:00 AM 8:00 A…" at bounding box center [476, 365] width 157 height 30
click at [510, 400] on h6 "Additional Options:" at bounding box center [386, 400] width 700 height 9
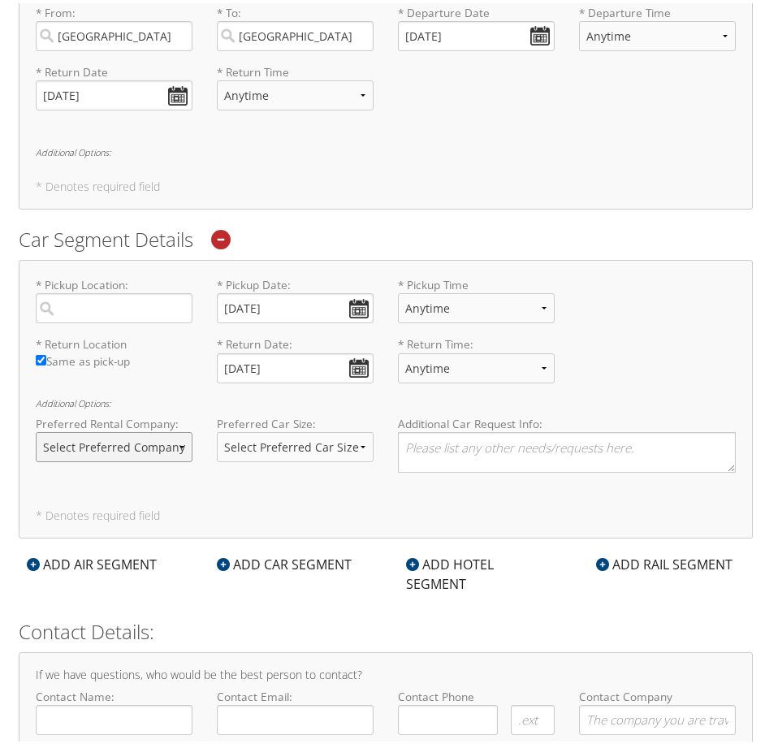
click at [165, 449] on select "Select Preferred Company Avis Enterprise National Hertz Budget Alamo Thrifty Do…" at bounding box center [114, 444] width 157 height 30
select select "Enterprise (ET)"
click at [36, 429] on select "Select Preferred Company Avis Enterprise National Hertz Budget Alamo Thrifty Do…" at bounding box center [114, 444] width 157 height 30
click at [278, 452] on select "Select Preferred Car Size Standard Full Size Economy Intermediate Mini Compact …" at bounding box center [295, 444] width 157 height 30
select select "Standard"
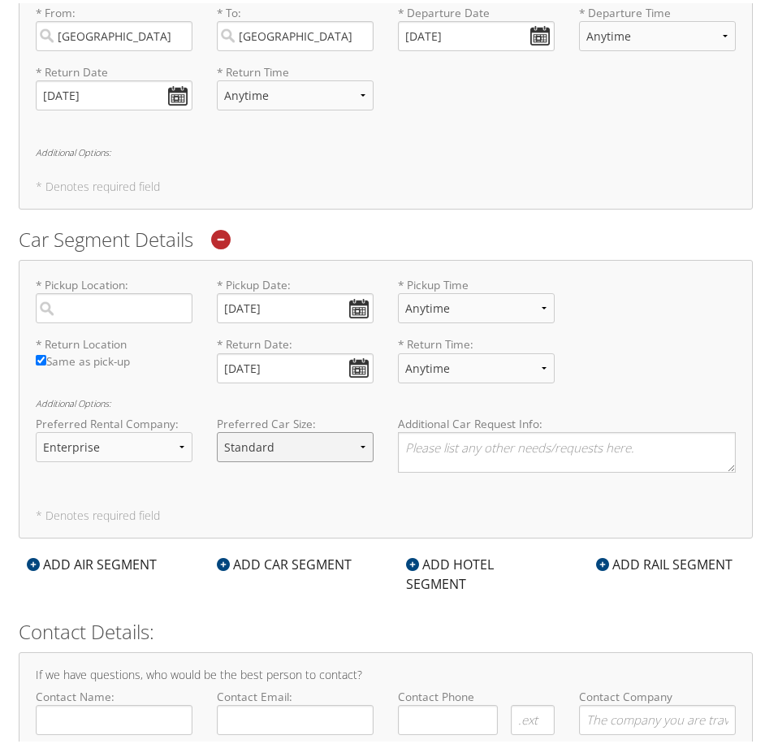
click at [217, 429] on select "Select Preferred Car Size Standard Full Size Economy Intermediate Mini Compact …" at bounding box center [295, 444] width 157 height 30
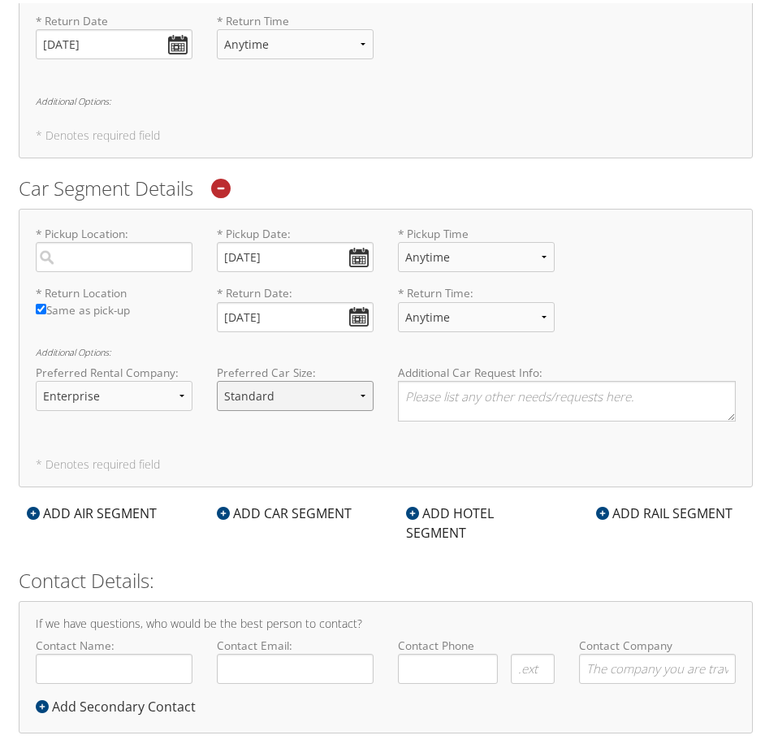
scroll to position [786, 0]
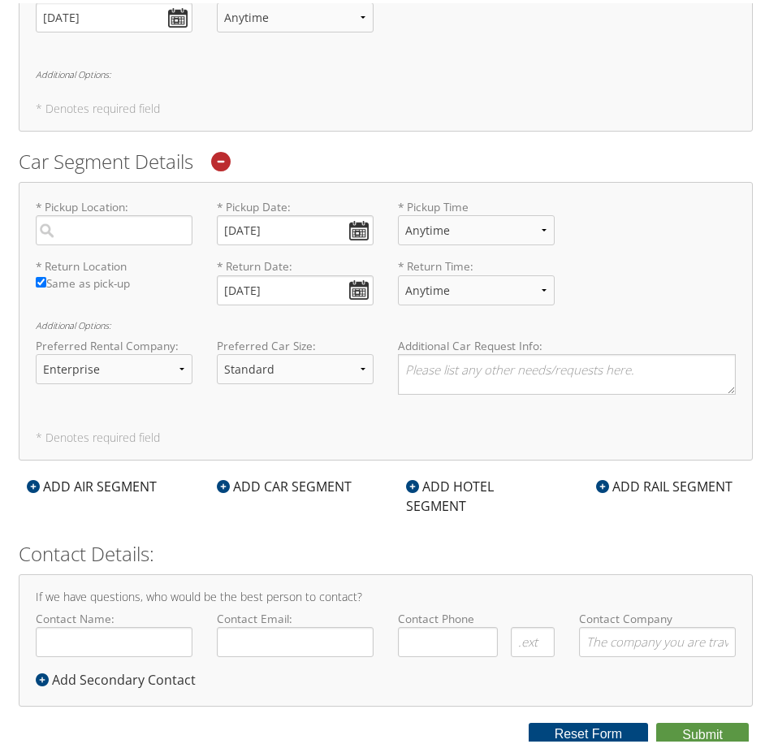
click at [437, 489] on div "ADD HOTEL SEGMENT" at bounding box center [481, 493] width 166 height 39
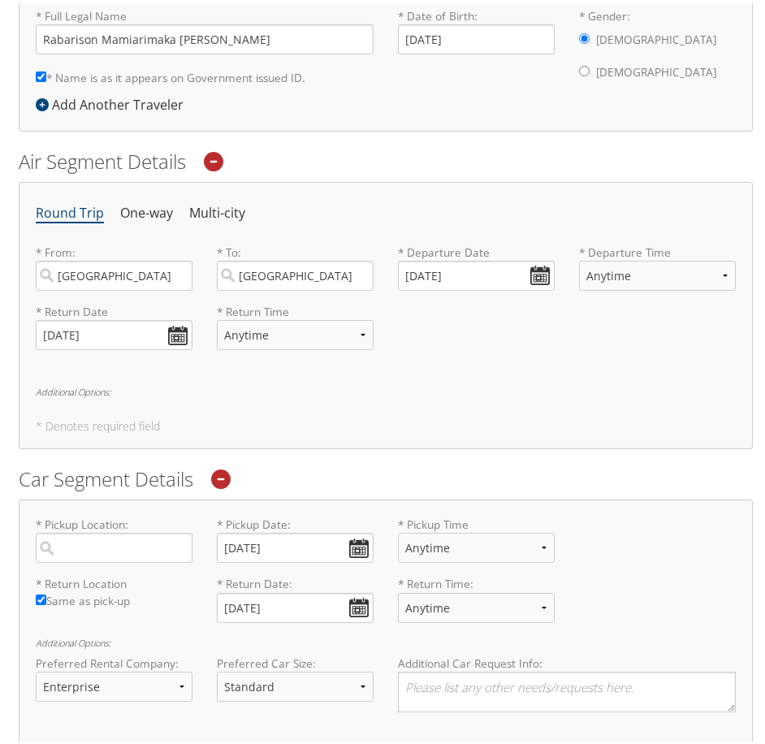
scroll to position [0, 0]
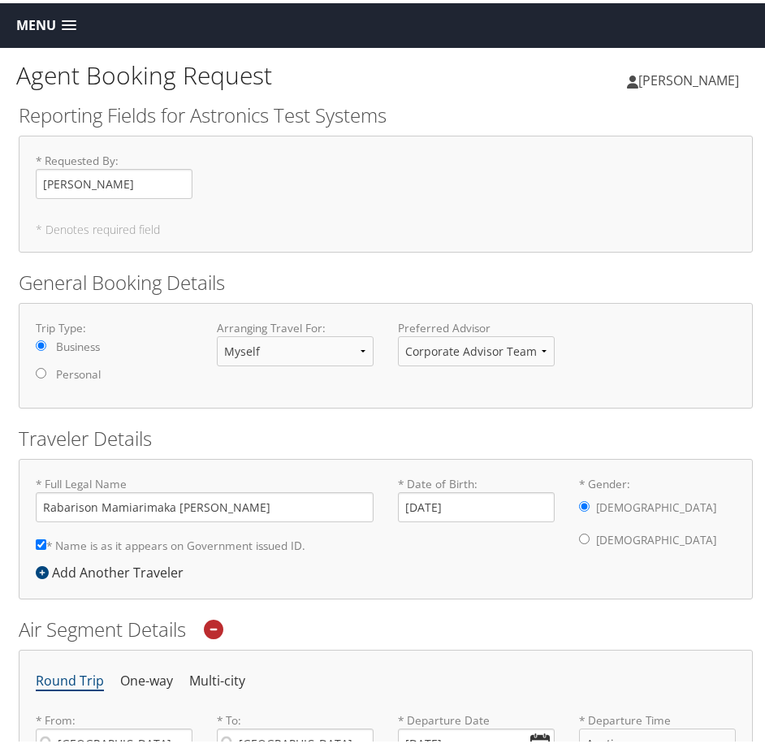
drag, startPoint x: 612, startPoint y: 72, endPoint x: 626, endPoint y: 74, distance: 14.8
click at [625, 73] on ul "[PERSON_NAME] [PERSON_NAME]" at bounding box center [682, 77] width 146 height 49
click at [635, 76] on icon at bounding box center [632, 78] width 11 height 13
click at [637, 76] on icon at bounding box center [632, 78] width 11 height 13
click at [647, 188] on link "View Travel Profile" at bounding box center [644, 190] width 181 height 28
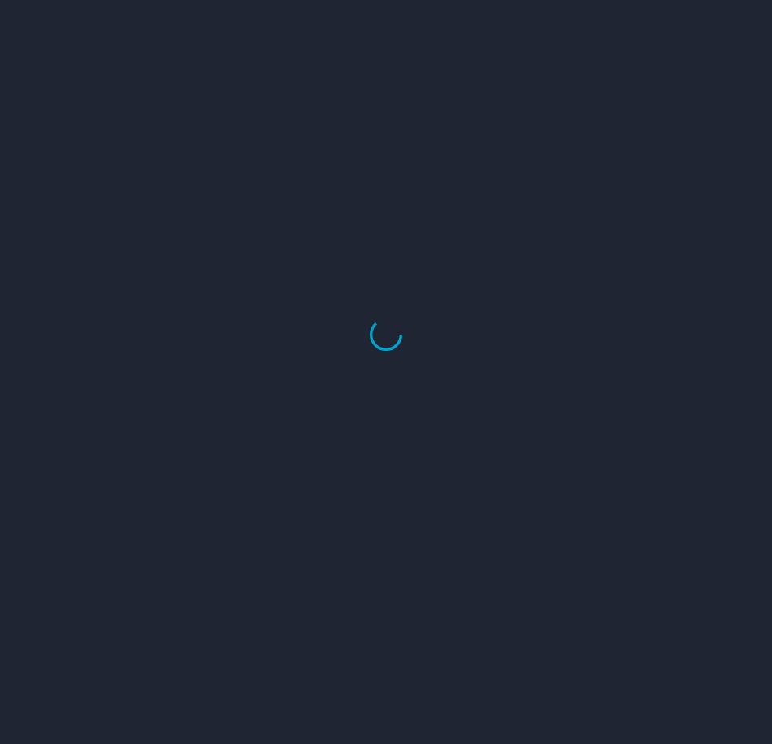
select select "US"
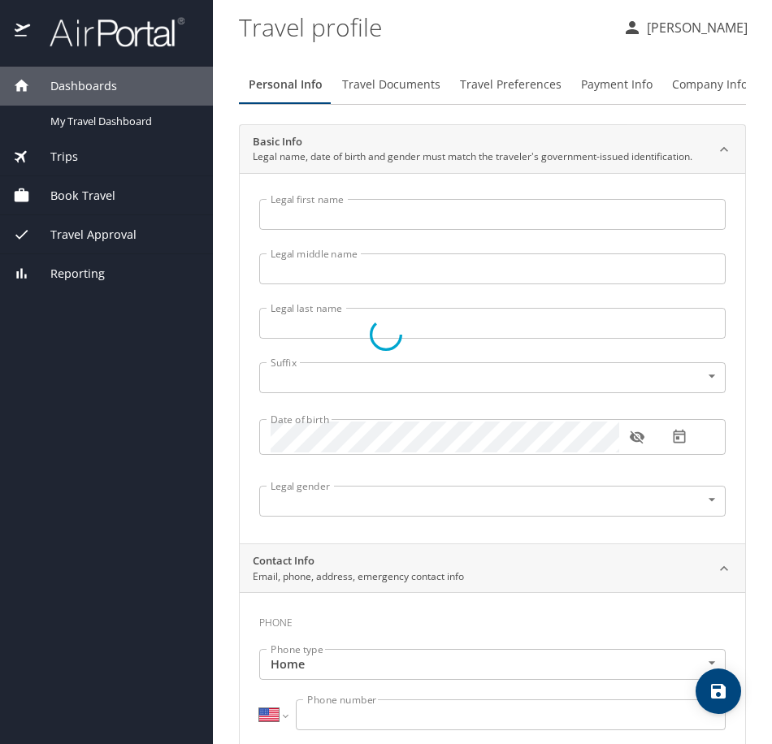
type input "[PERSON_NAME]"
type input "rabarison"
type input "[DEMOGRAPHIC_DATA]"
type input "Salohy"
type input "Ralijaona"
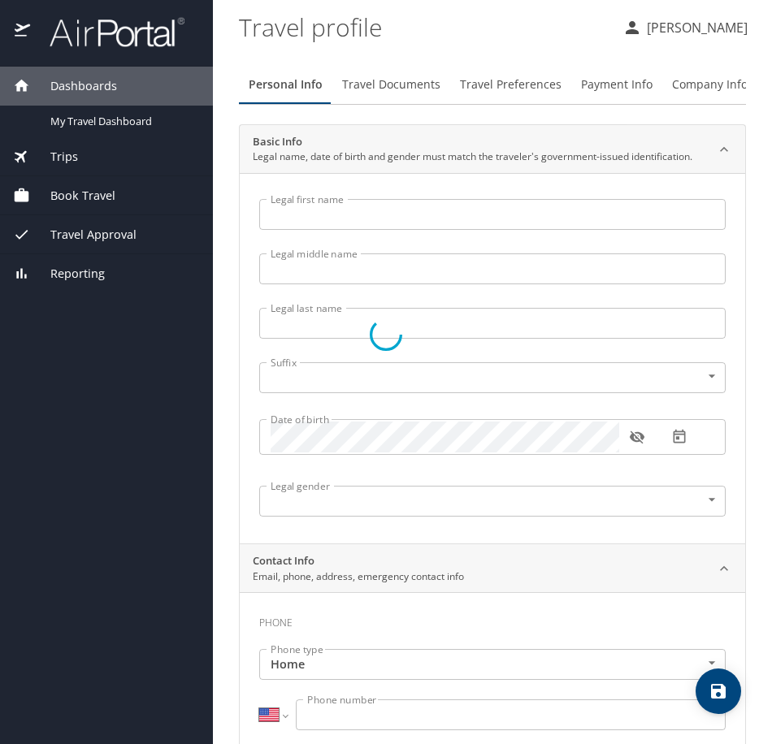
select select "CA"
type input "(514) 742-7132"
type input "herimaka.ralijaona@gmail.com"
select select "CA"
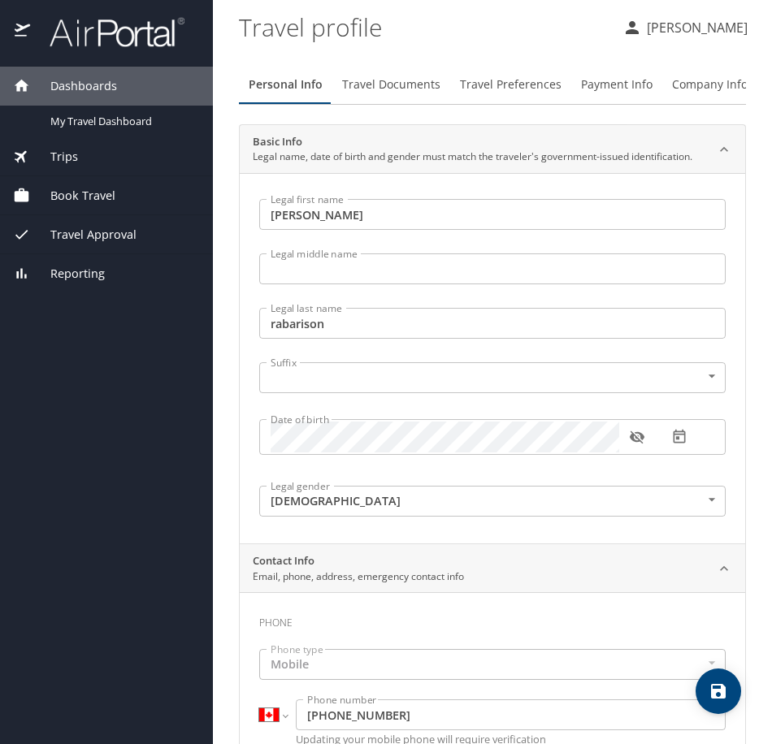
click at [380, 368] on body "Dashboards My Travel Dashboard Trips Current / Future Trips Past Trips Trips Mi…" at bounding box center [386, 372] width 772 height 744
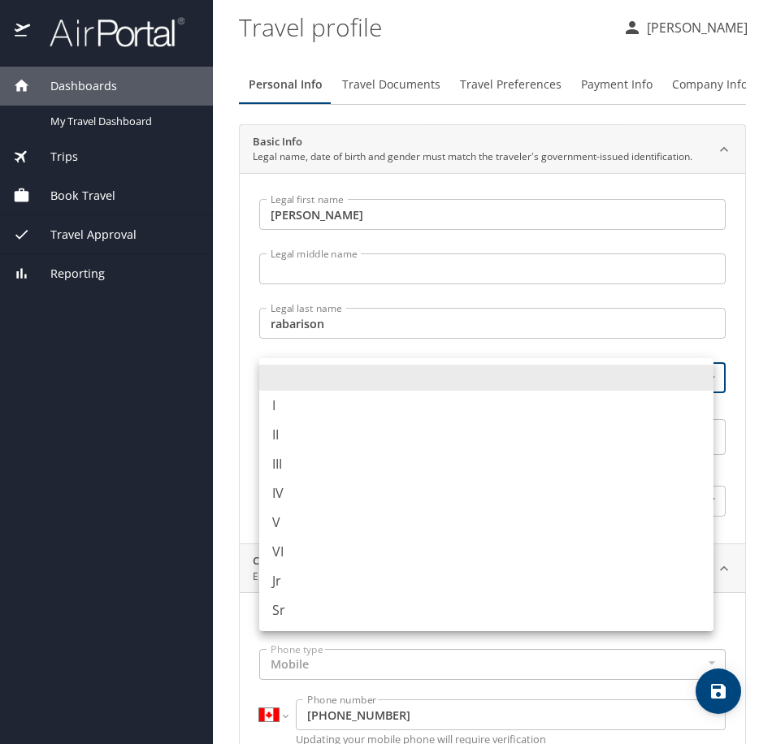
click at [243, 349] on div at bounding box center [386, 372] width 772 height 744
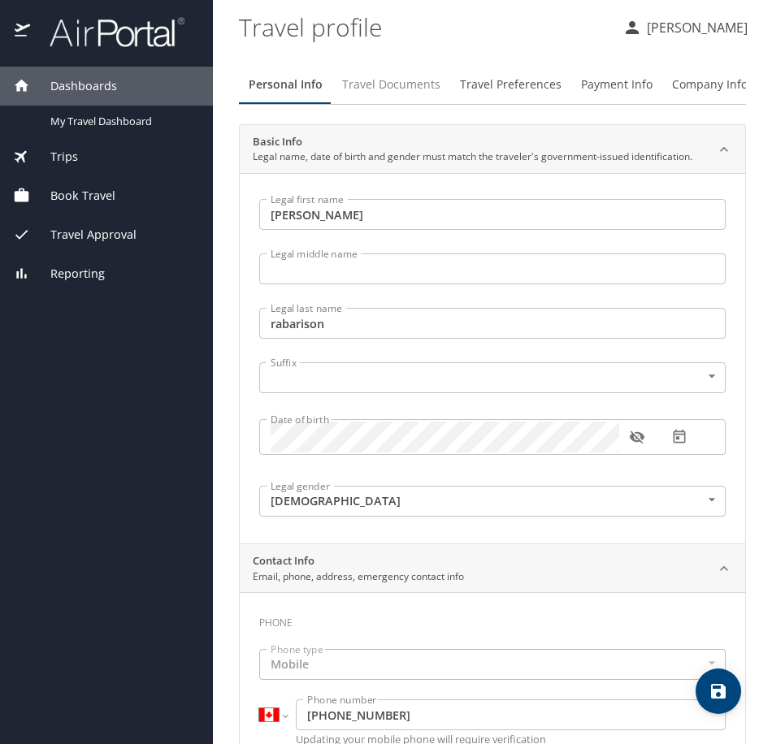
click at [361, 86] on span "Travel Documents" at bounding box center [391, 85] width 98 height 20
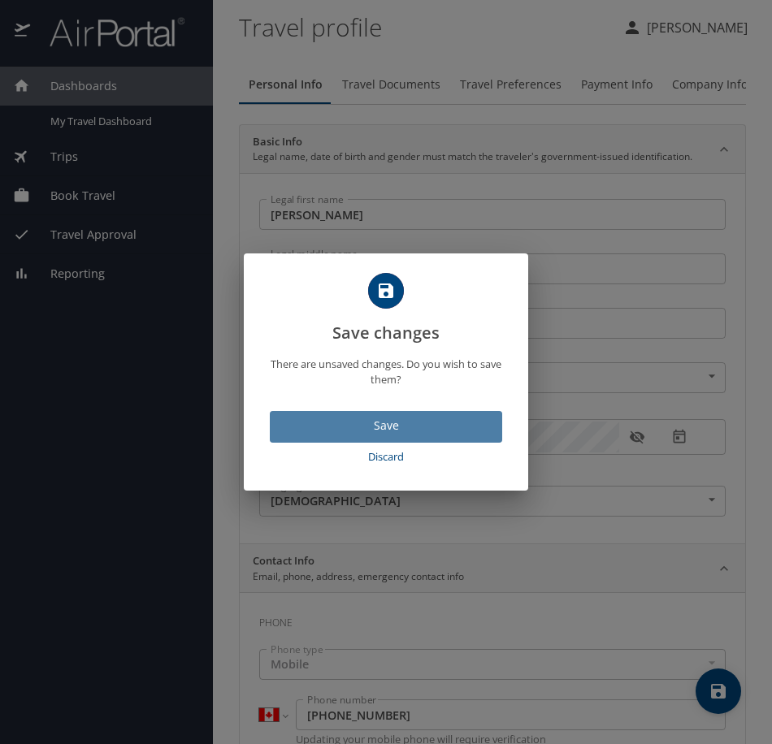
click at [396, 418] on span "Save" at bounding box center [386, 426] width 206 height 20
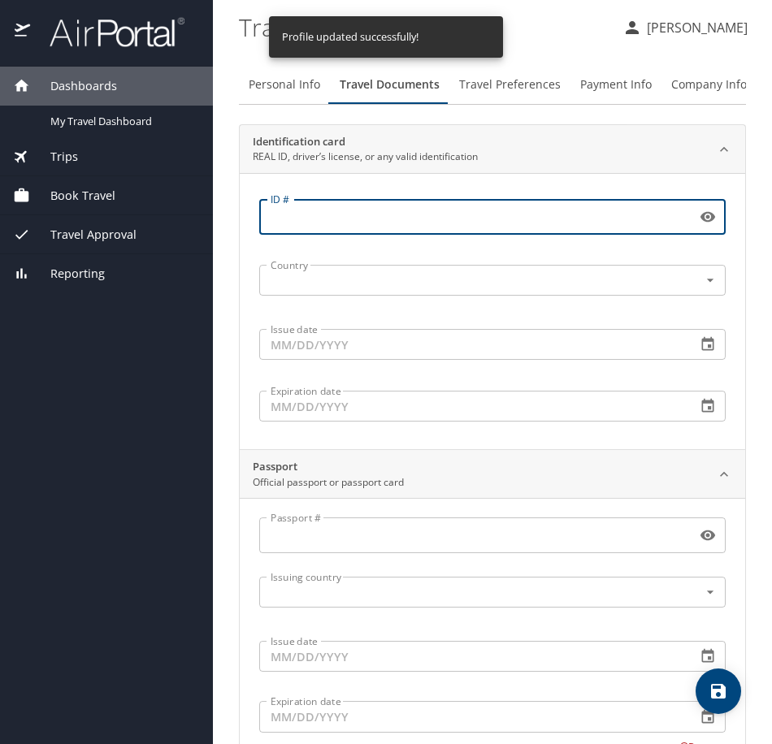
click at [414, 221] on input "ID #" at bounding box center [474, 217] width 431 height 31
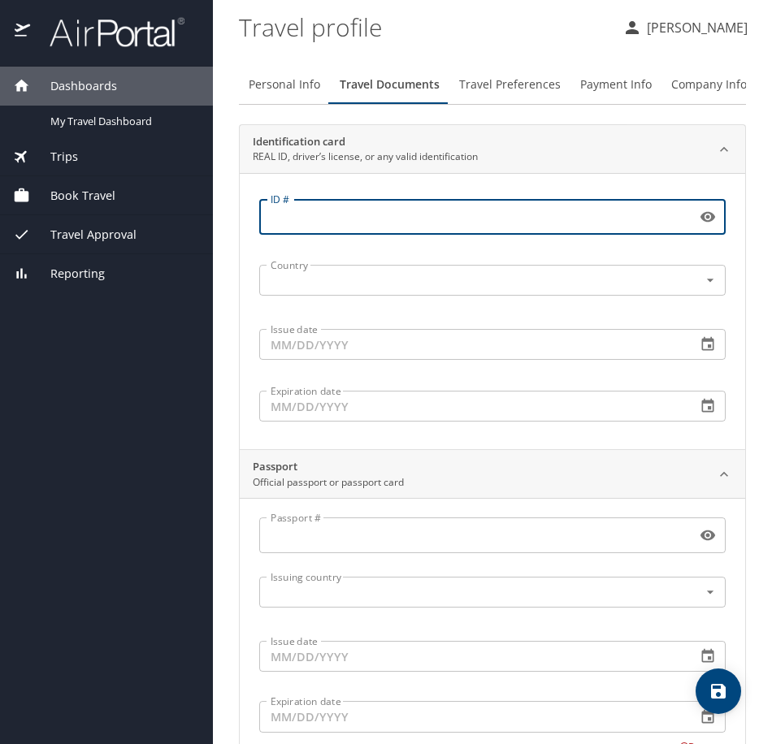
click at [419, 223] on input "ID #" at bounding box center [474, 217] width 431 height 31
click at [371, 271] on input "text" at bounding box center [468, 280] width 409 height 21
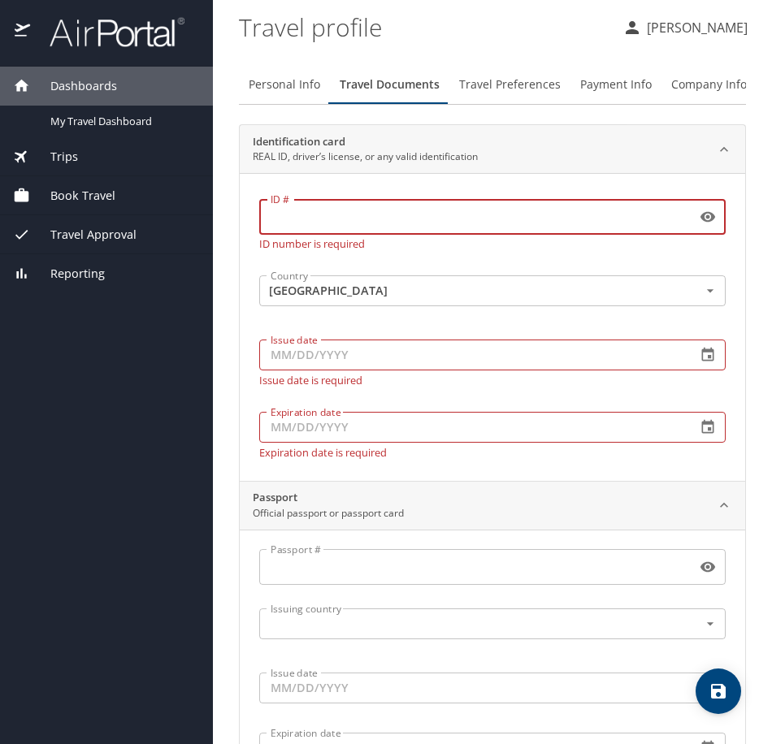
click at [585, 210] on input "ID #" at bounding box center [474, 217] width 431 height 31
click at [700, 224] on icon "button" at bounding box center [708, 217] width 16 height 16
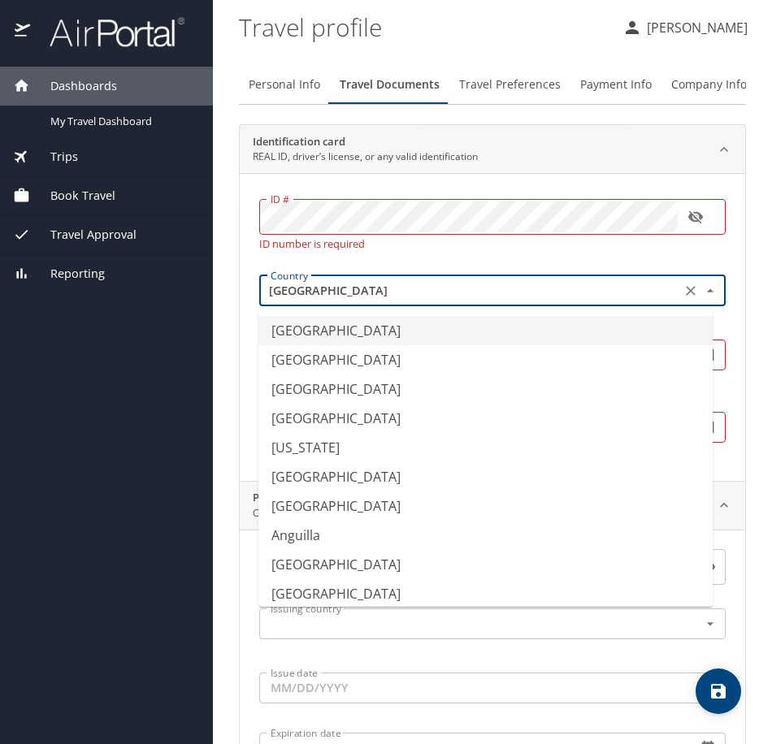
click at [598, 294] on input "United States of America" at bounding box center [468, 290] width 409 height 21
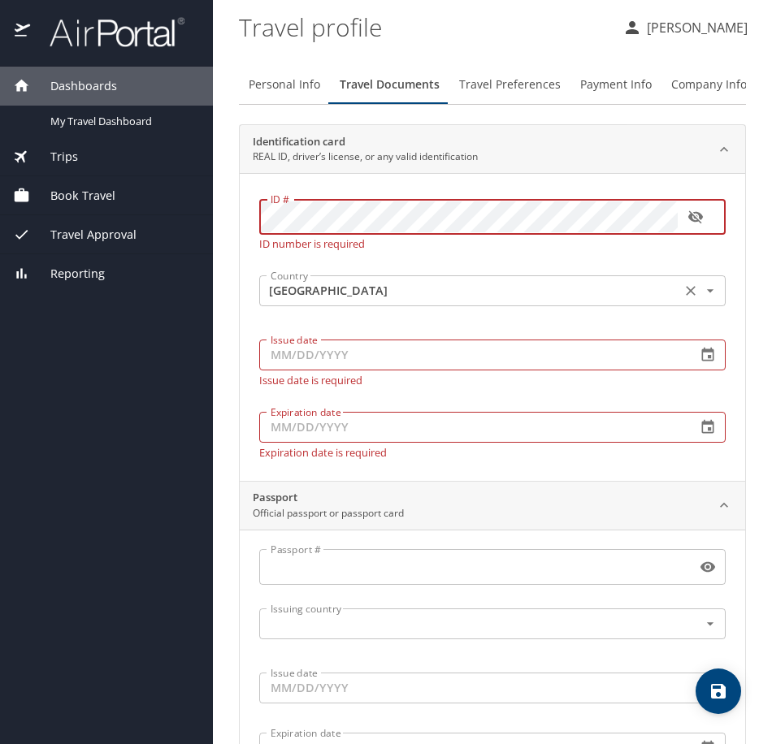
click at [608, 297] on body "Dashboards My Travel Dashboard Trips Current / Future Trips Past Trips Trips Mi…" at bounding box center [386, 372] width 772 height 744
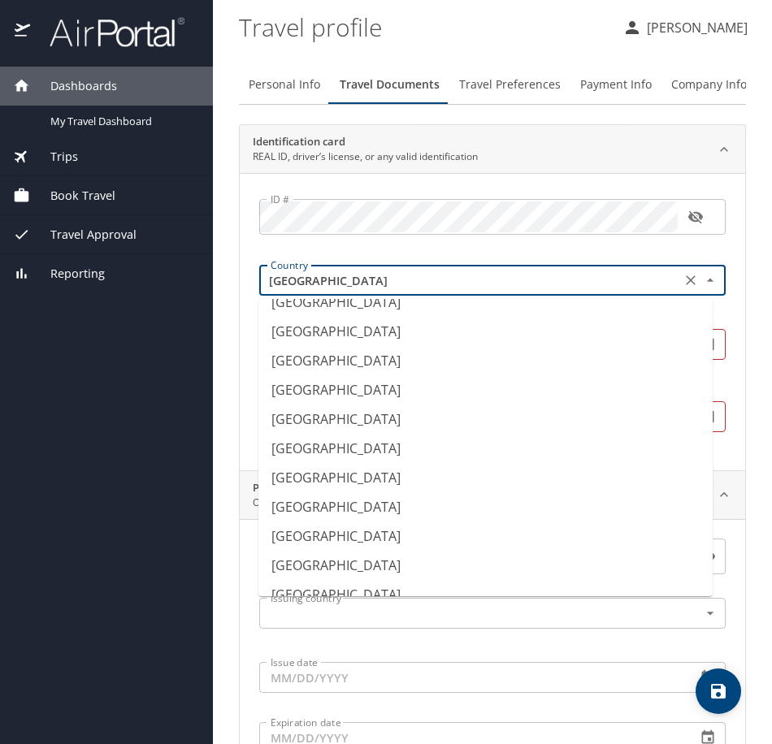
scroll to position [860, 0]
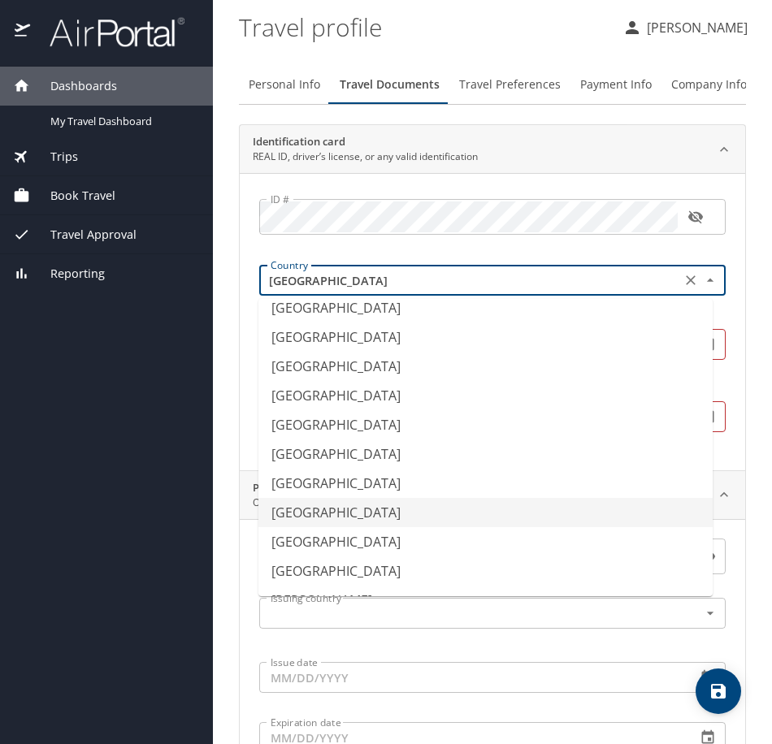
click at [467, 499] on li "Canada" at bounding box center [485, 512] width 454 height 29
type input "Canada"
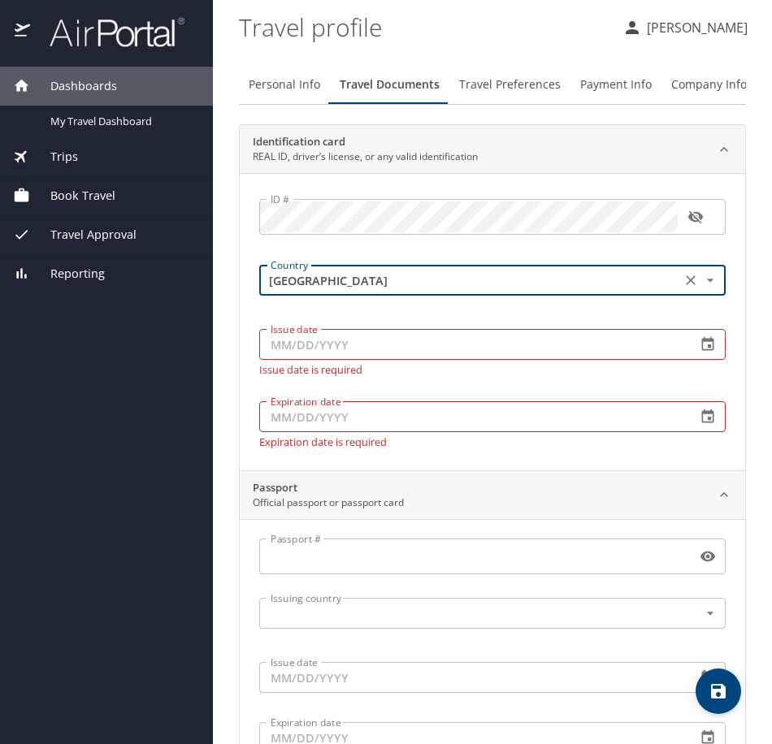
click at [401, 346] on input "Issue date" at bounding box center [471, 344] width 424 height 31
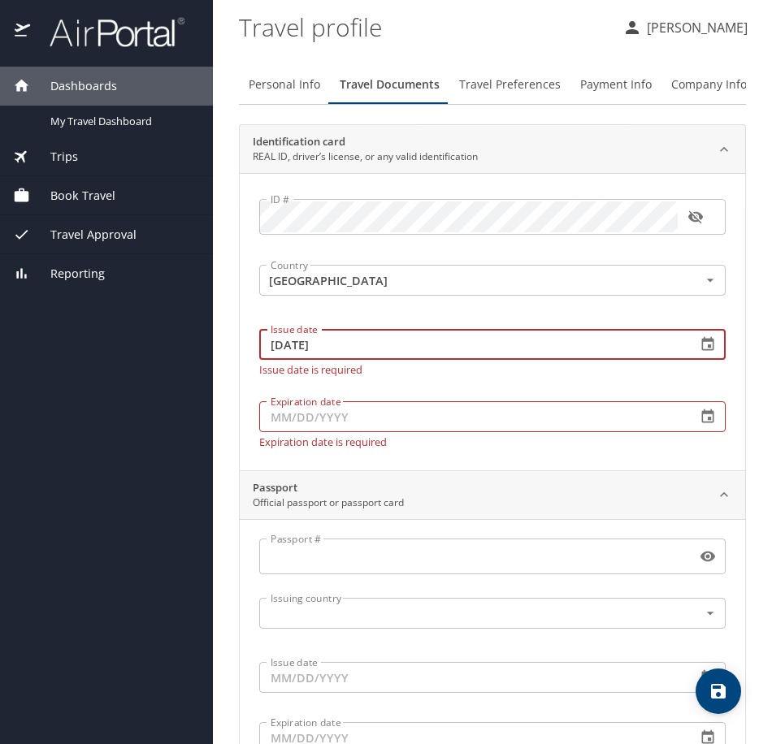
type input "05/17/2025"
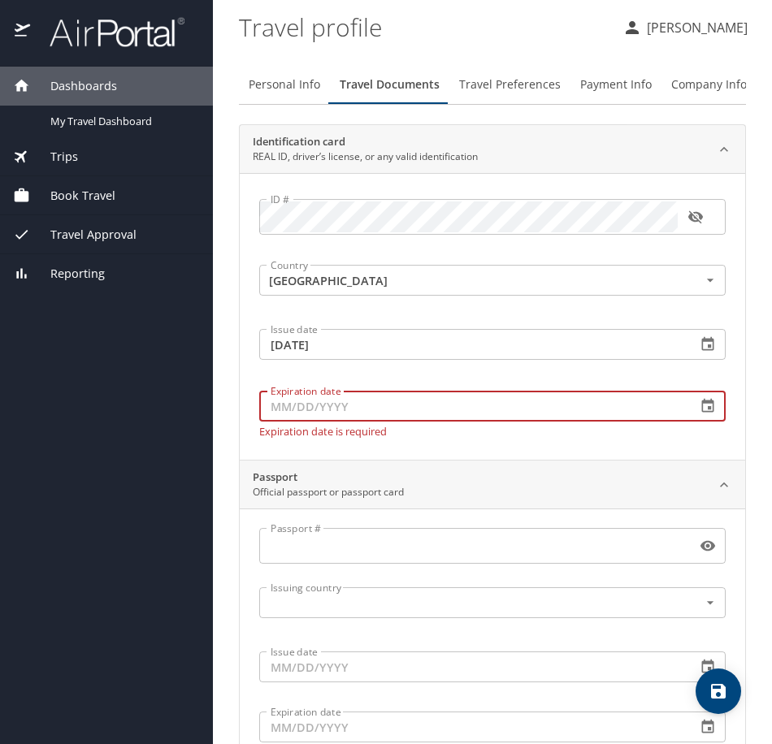
click at [432, 423] on div "Expiration date Expiration date Expiration date is required" at bounding box center [492, 411] width 486 height 72
type input "05/17/2033"
click at [367, 555] on div "Passport # Passport #" at bounding box center [492, 547] width 486 height 59
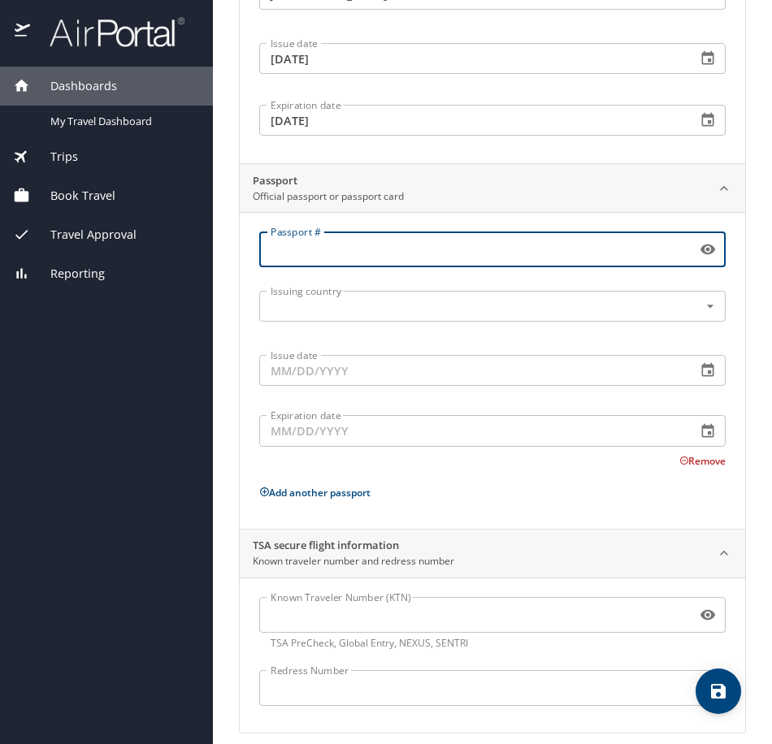
scroll to position [301, 0]
